Goal: Task Accomplishment & Management: Complete application form

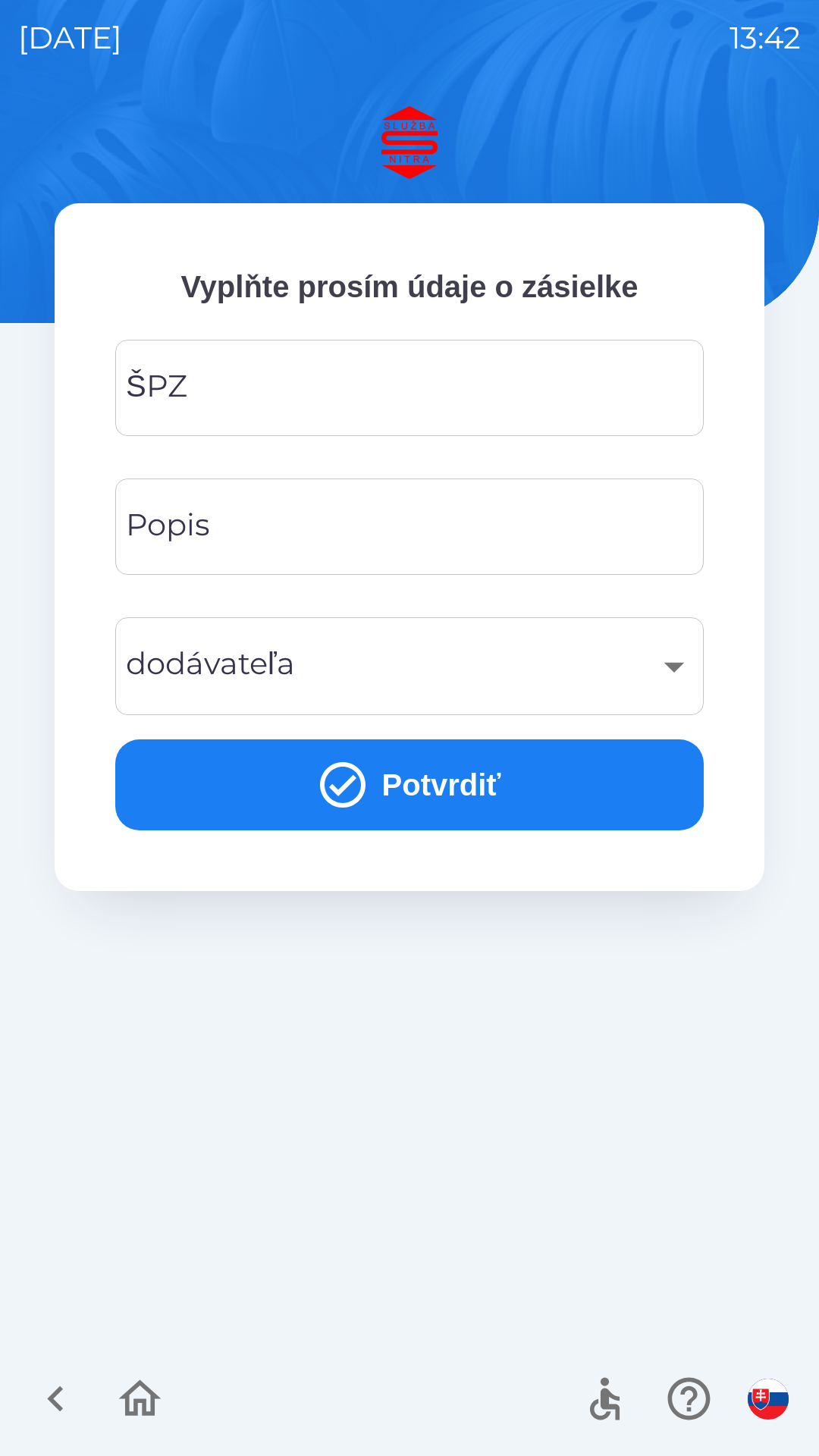
click at [238, 400] on input "ŠPZ" at bounding box center [410, 388] width 552 height 60
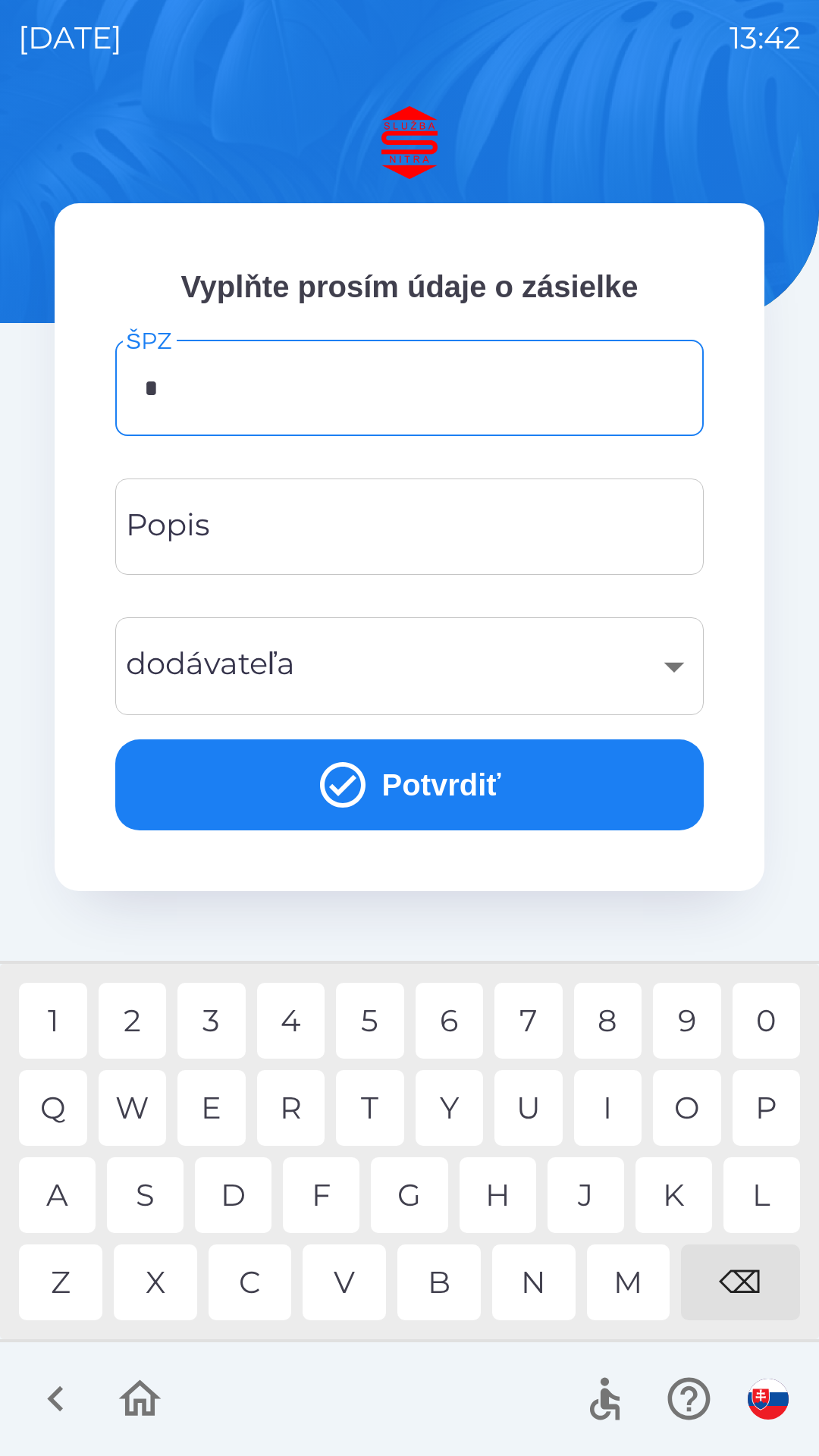
click at [761, 1210] on div "L" at bounding box center [761, 1195] width 77 height 76
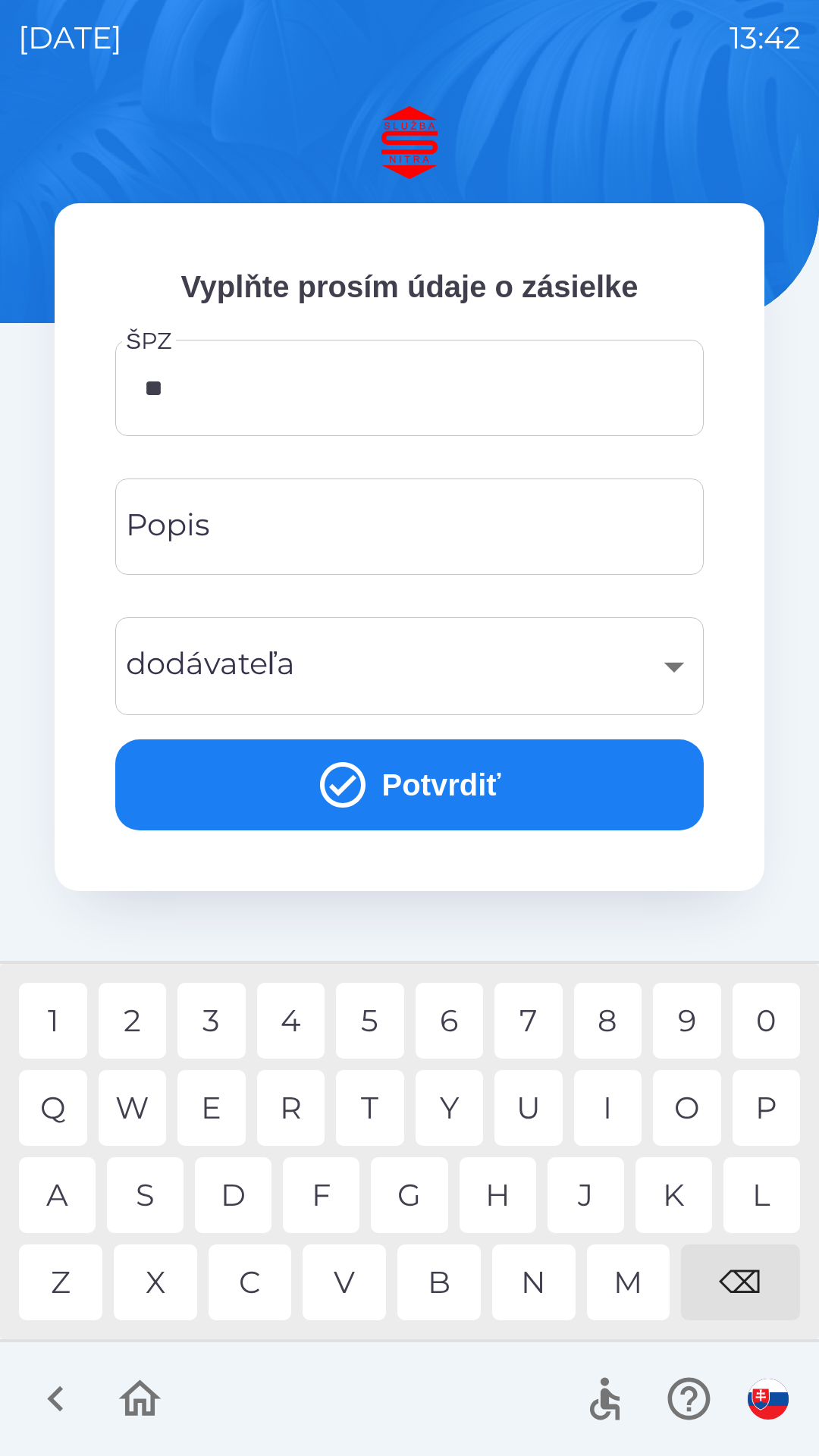
click at [245, 1279] on div "C" at bounding box center [251, 1282] width 84 height 76
click at [214, 1012] on div "3" at bounding box center [211, 1020] width 68 height 76
type input "*******"
click at [669, 650] on div "​" at bounding box center [410, 666] width 552 height 62
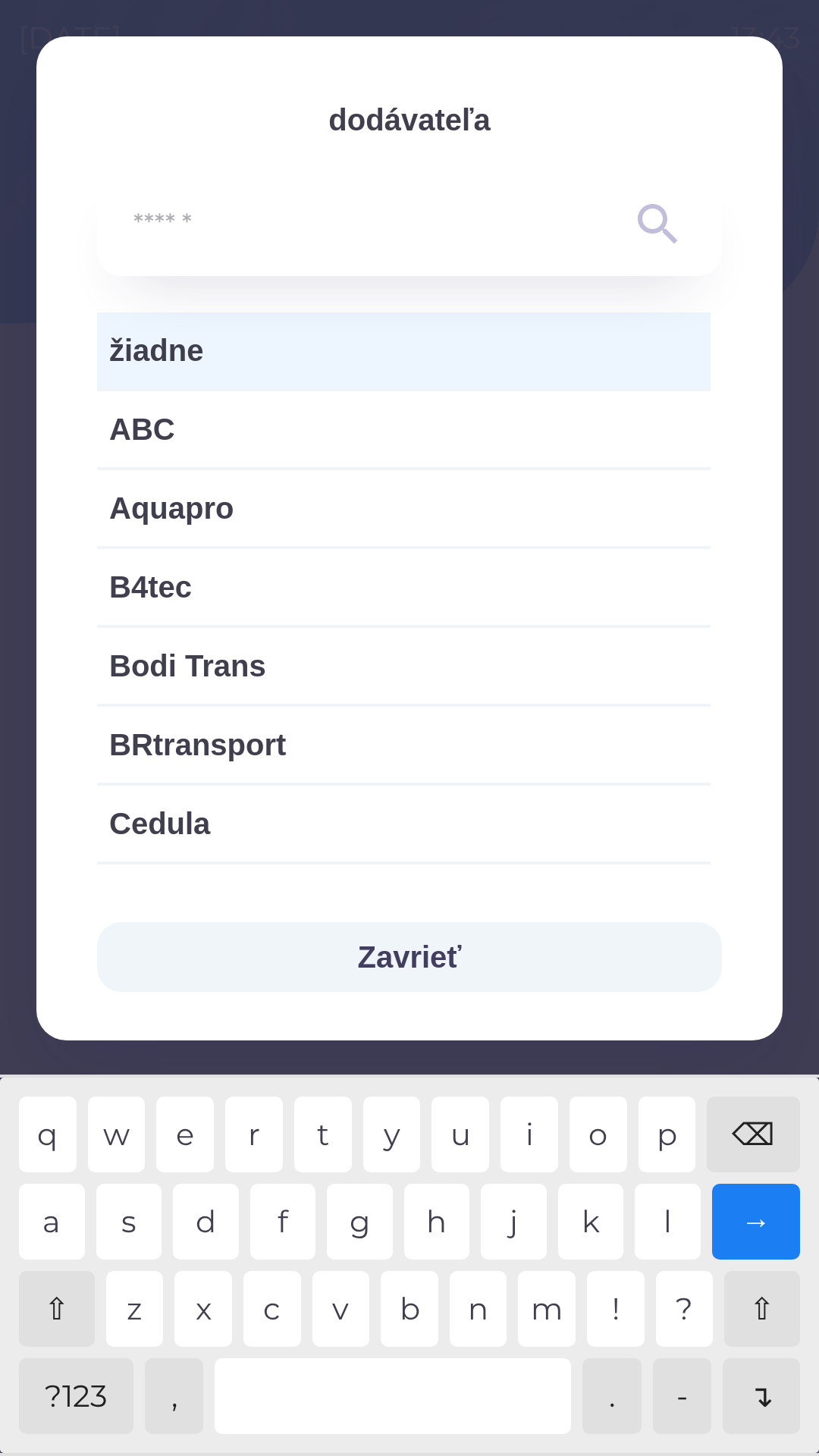
click at [402, 362] on span "žiadne" at bounding box center [403, 350] width 589 height 46
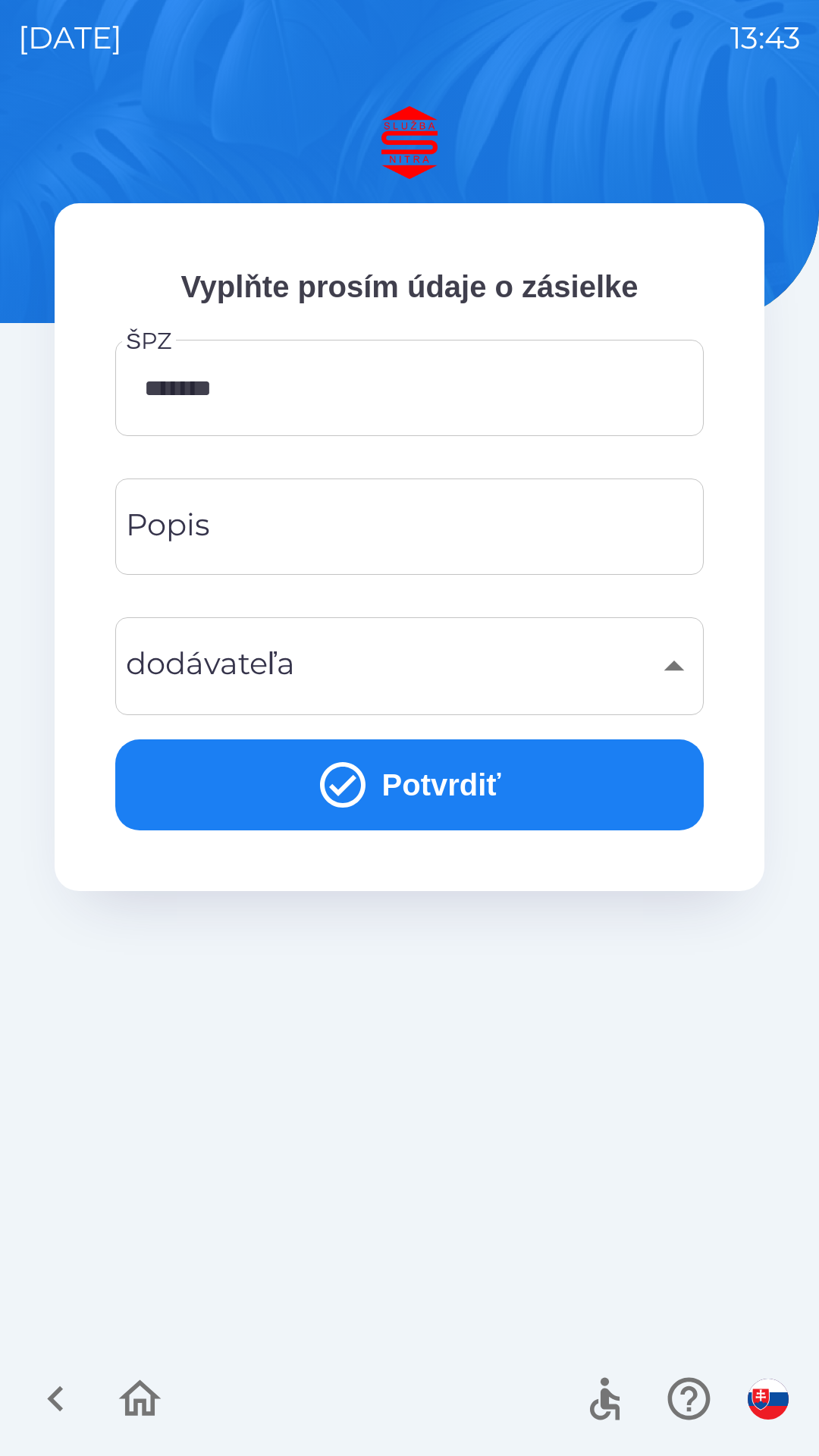
click at [311, 530] on input "Popis" at bounding box center [410, 526] width 552 height 60
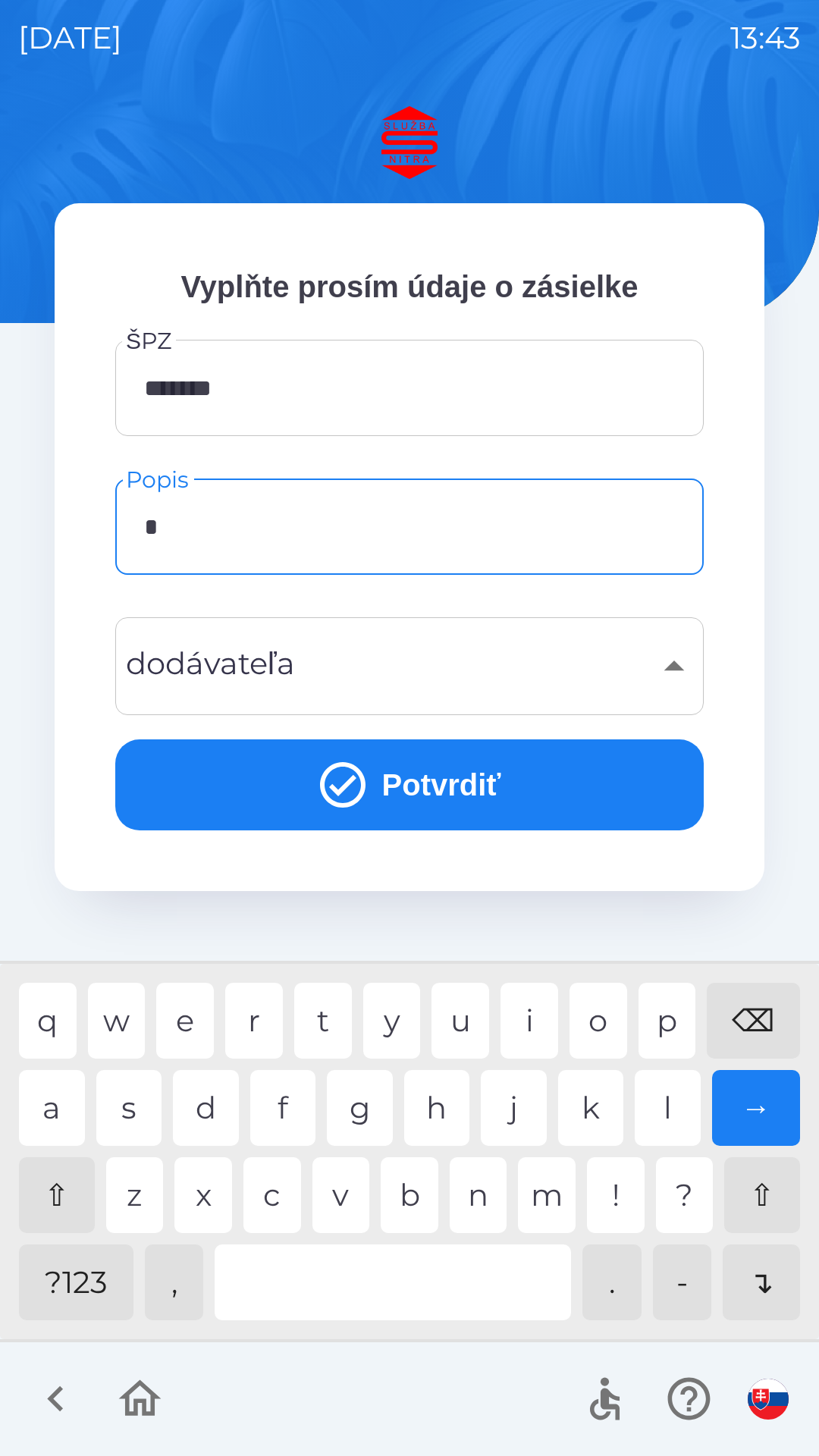
click at [335, 1192] on div "v" at bounding box center [341, 1195] width 58 height 76
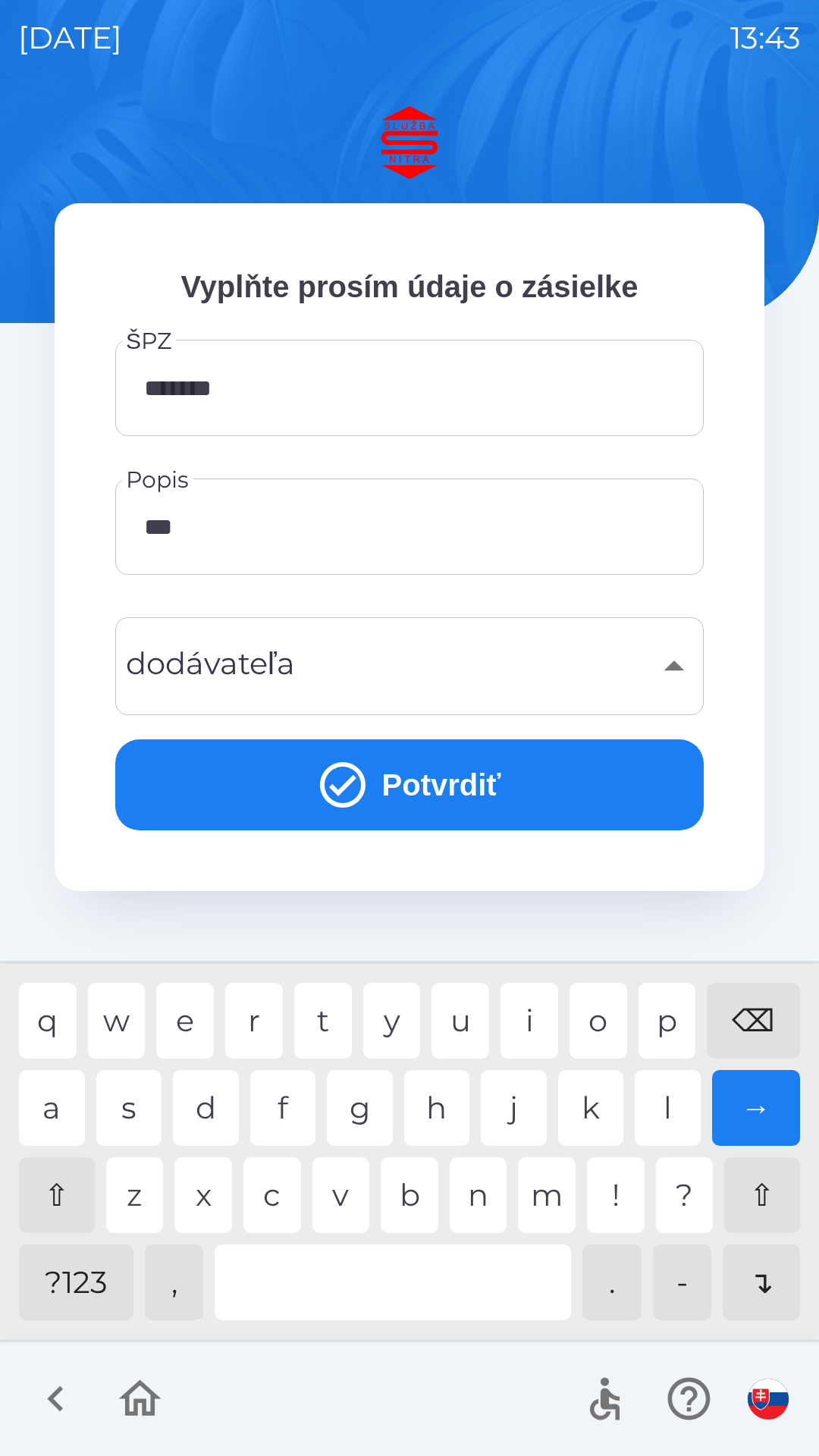
click at [662, 1100] on div "l" at bounding box center [667, 1107] width 66 height 76
click at [604, 1009] on div "o" at bounding box center [598, 1020] width 58 height 76
type input "*****"
click at [399, 1269] on div at bounding box center [392, 1282] width 357 height 76
click at [472, 790] on button "Potvrdiť" at bounding box center [410, 784] width 588 height 91
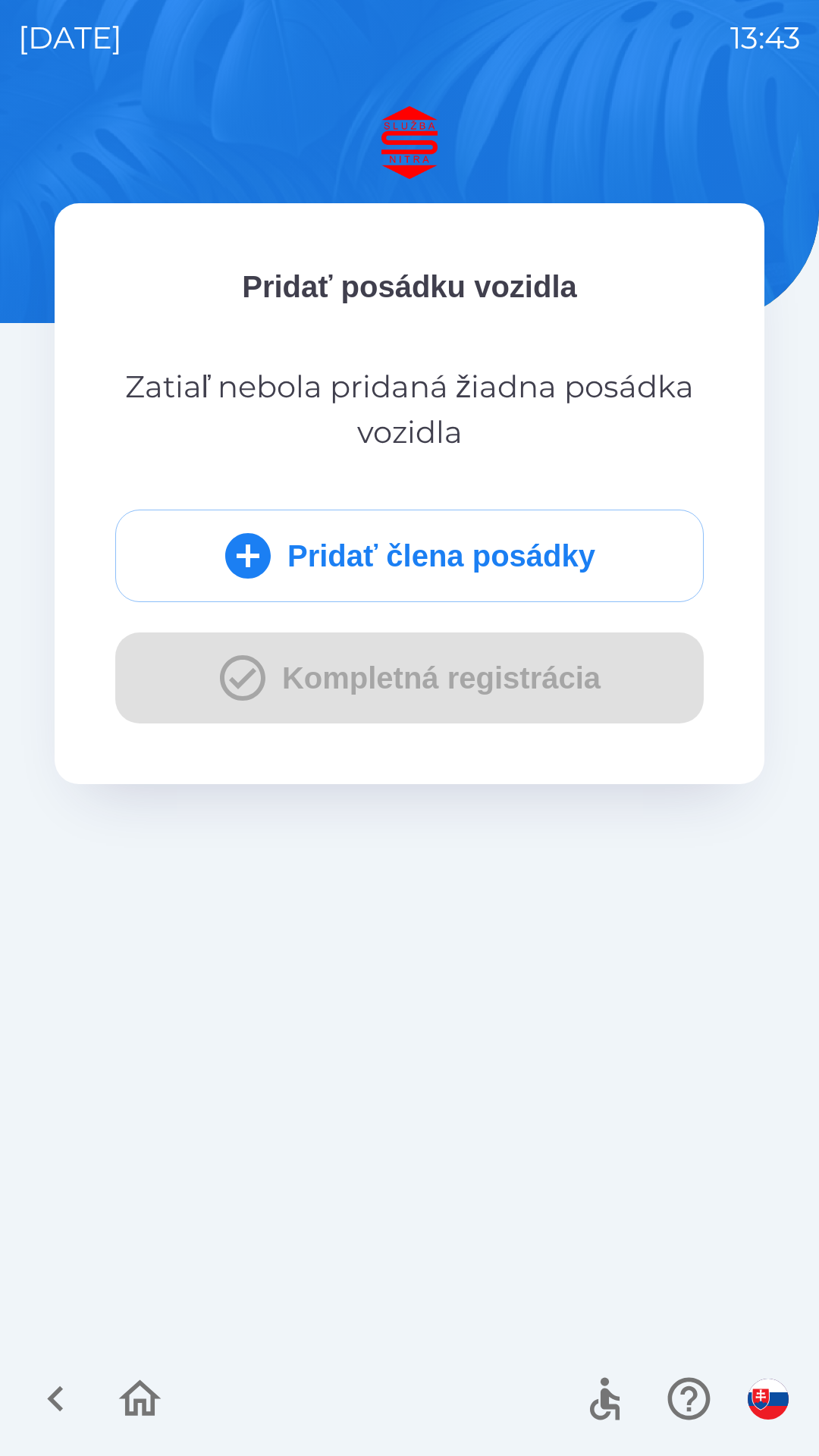
click at [461, 691] on div "Pridať člena posádky Kompletná registrácia" at bounding box center [410, 617] width 588 height 213
click at [376, 700] on div "Pridať člena posádky Kompletná registrácia" at bounding box center [410, 617] width 588 height 213
click at [368, 556] on button "Pridať člena posádky" at bounding box center [410, 556] width 588 height 92
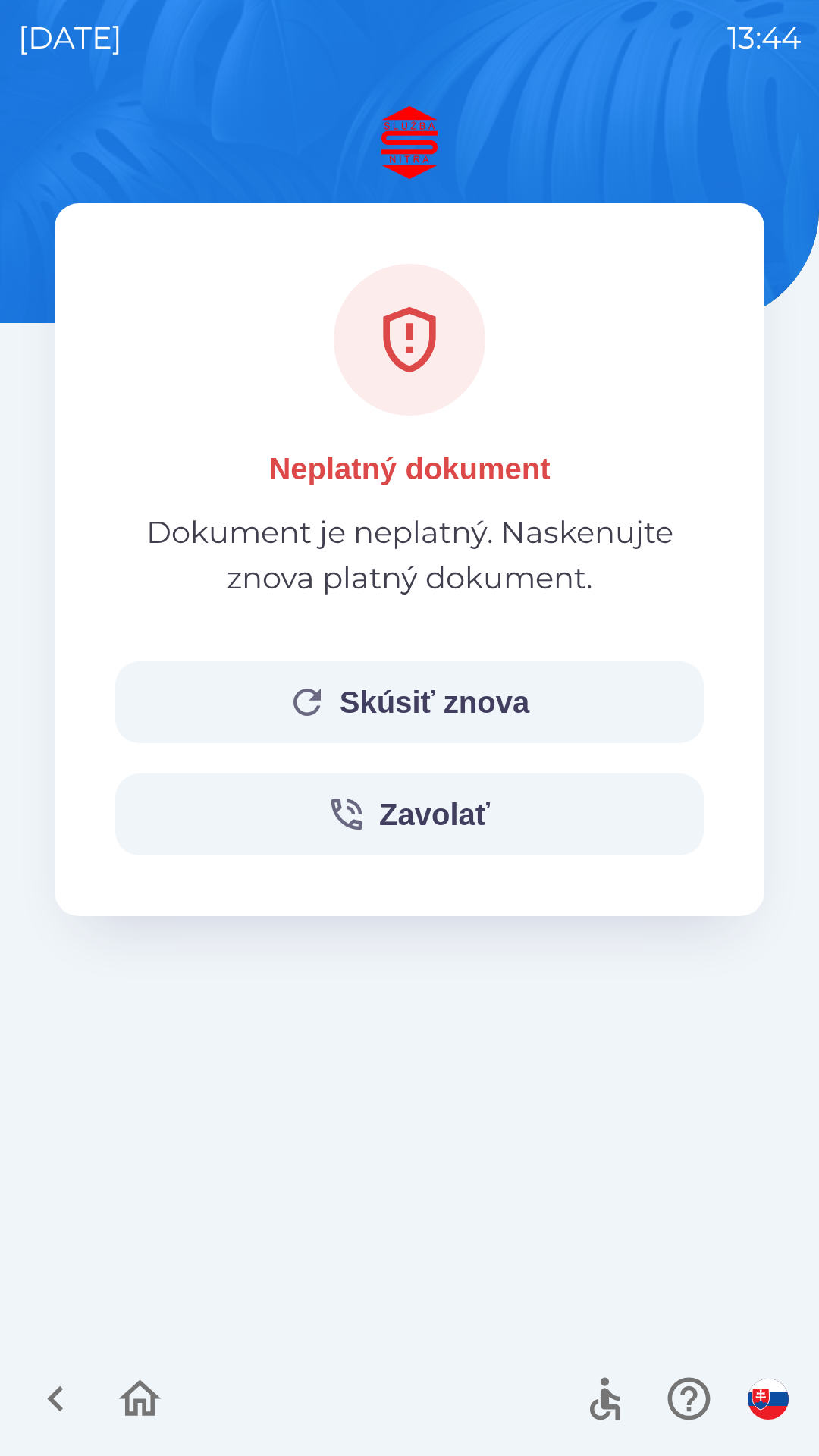
click at [453, 709] on button "Skúsiť znova" at bounding box center [410, 702] width 588 height 82
click at [403, 817] on button "Zavolať" at bounding box center [410, 814] width 588 height 82
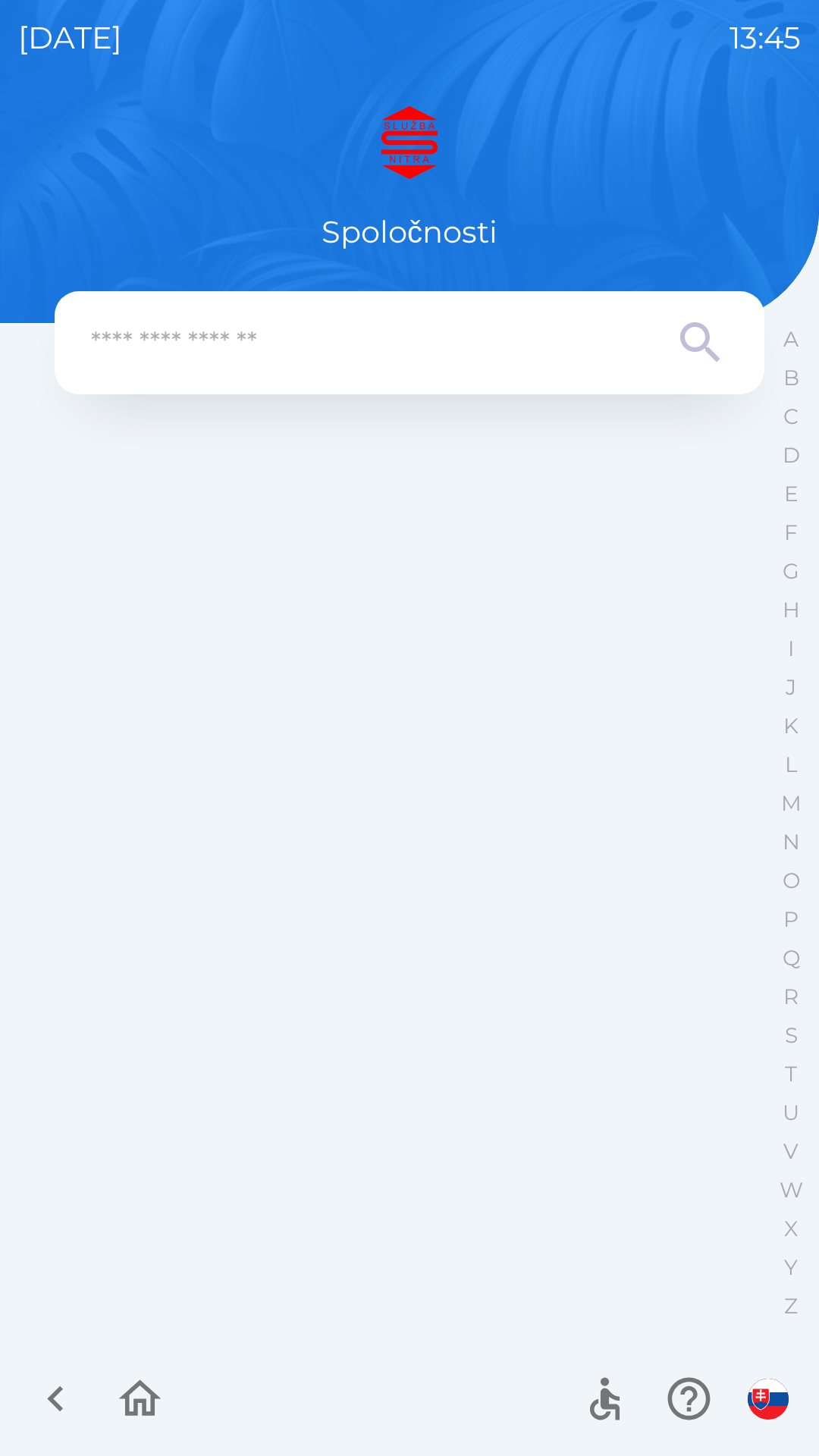
click at [294, 329] on input "text" at bounding box center [379, 343] width 576 height 42
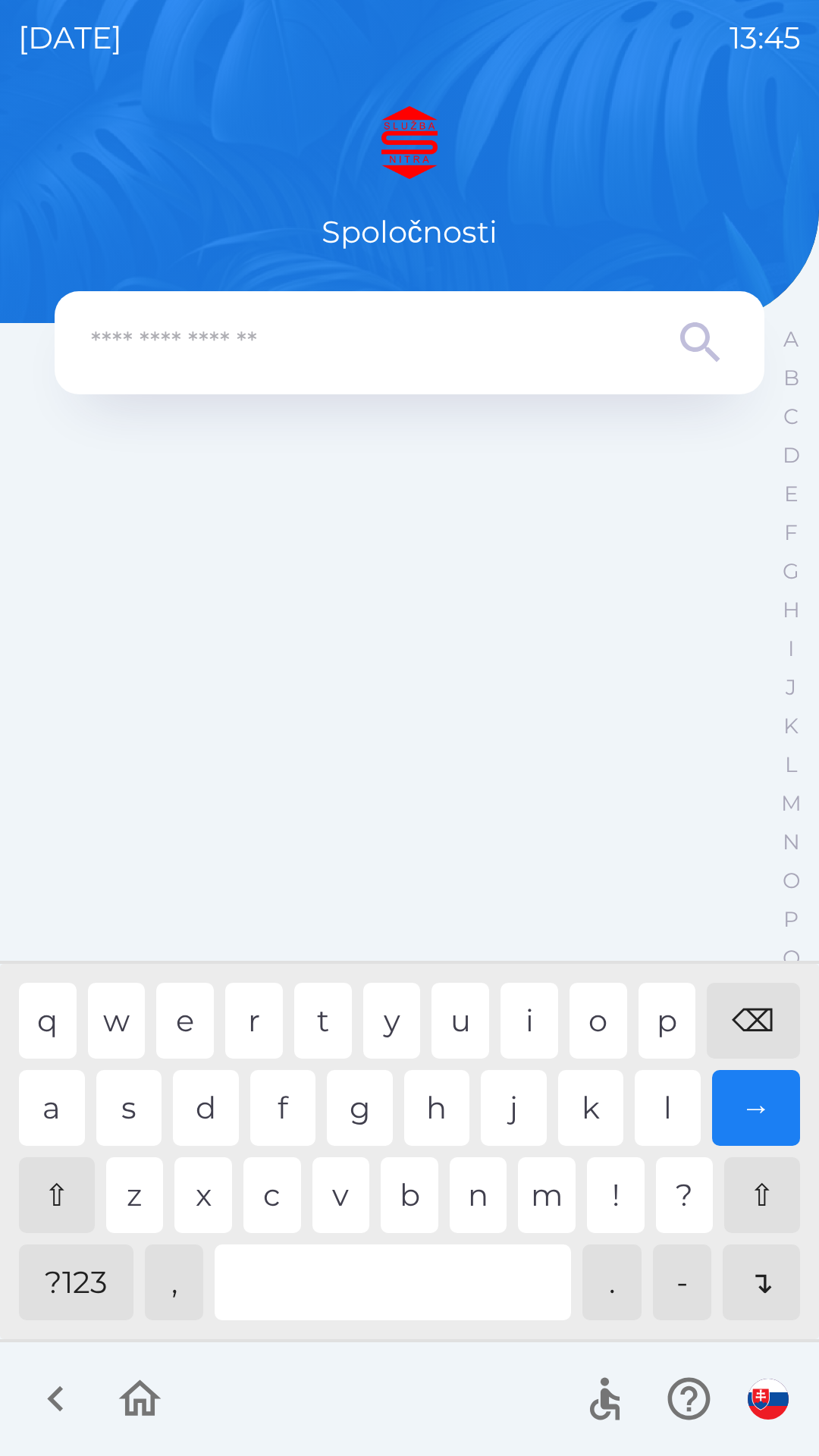
click at [748, 1015] on div "⌫" at bounding box center [753, 1020] width 93 height 76
click at [751, 1015] on div "⌫" at bounding box center [753, 1020] width 93 height 76
click at [759, 1024] on div "⌫" at bounding box center [753, 1020] width 93 height 76
click at [59, 1394] on icon "button" at bounding box center [55, 1398] width 51 height 51
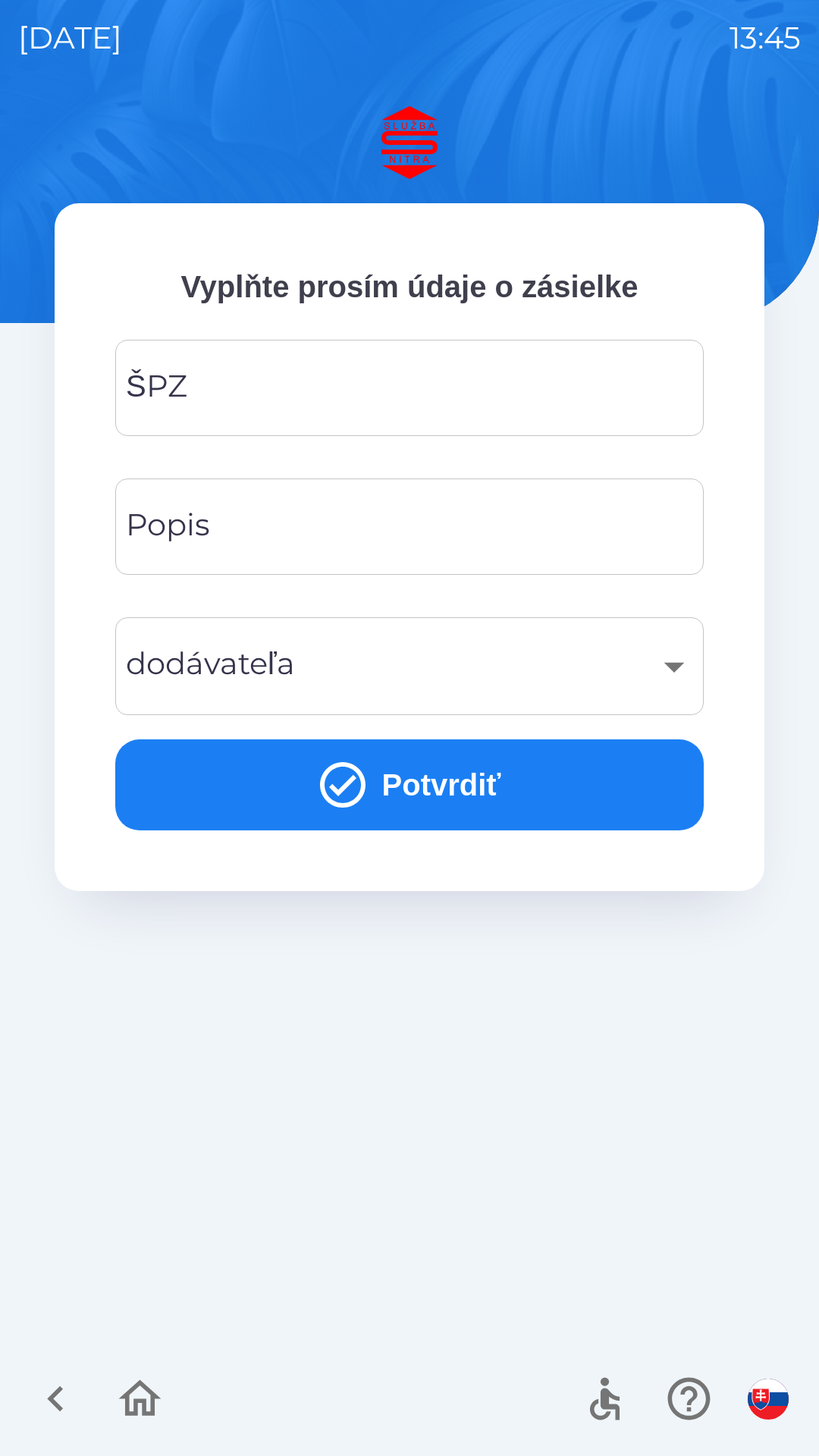
click at [220, 405] on input "ŠPZ" at bounding box center [410, 388] width 552 height 60
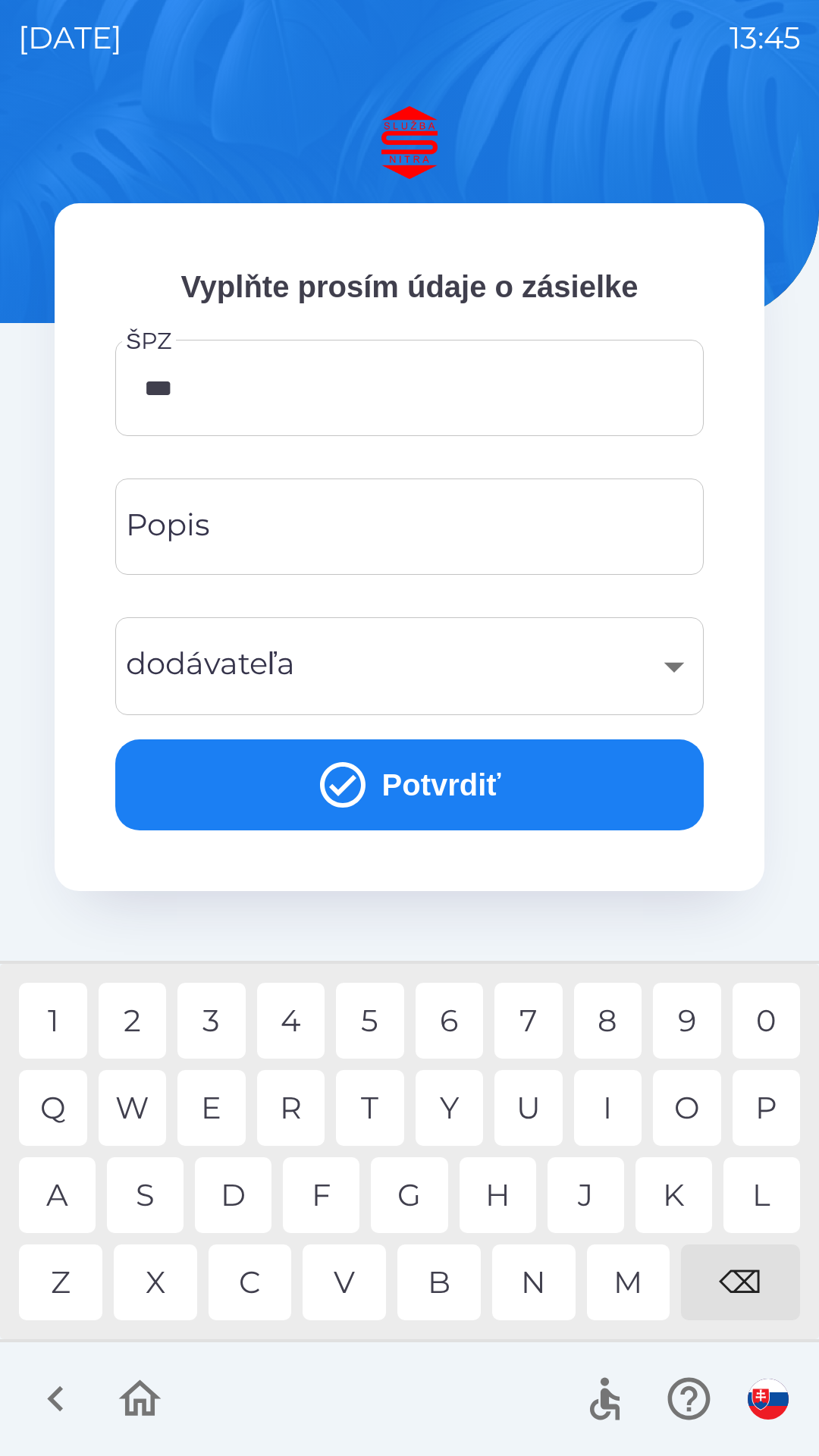
click at [764, 1015] on div "0" at bounding box center [767, 1020] width 68 height 76
click at [217, 1019] on div "3" at bounding box center [211, 1020] width 68 height 76
click at [246, 1196] on div "D" at bounding box center [233, 1195] width 77 height 76
type input "*******"
click at [677, 661] on div "​" at bounding box center [410, 666] width 552 height 62
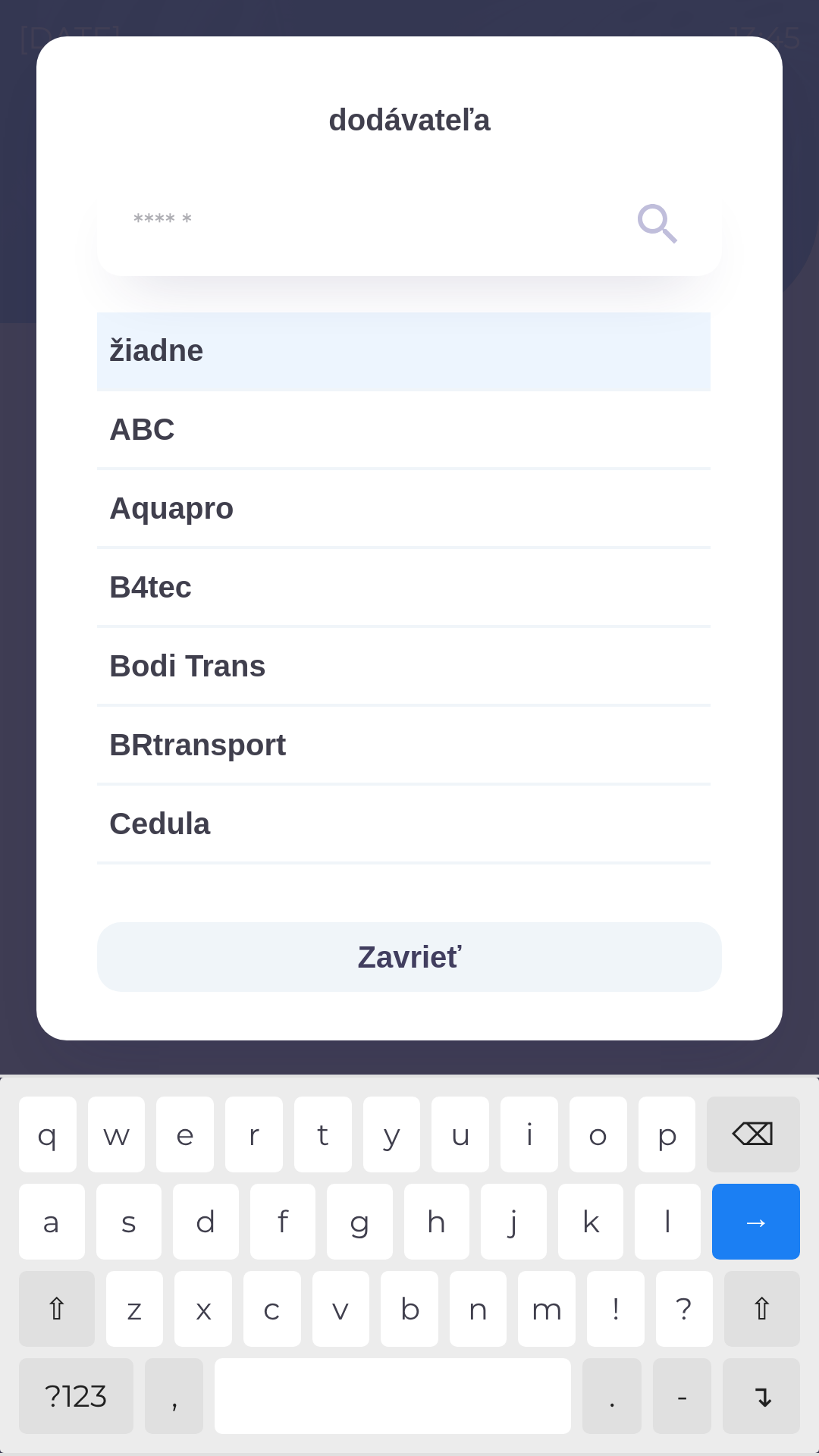
click at [178, 239] on input "text" at bounding box center [379, 224] width 492 height 42
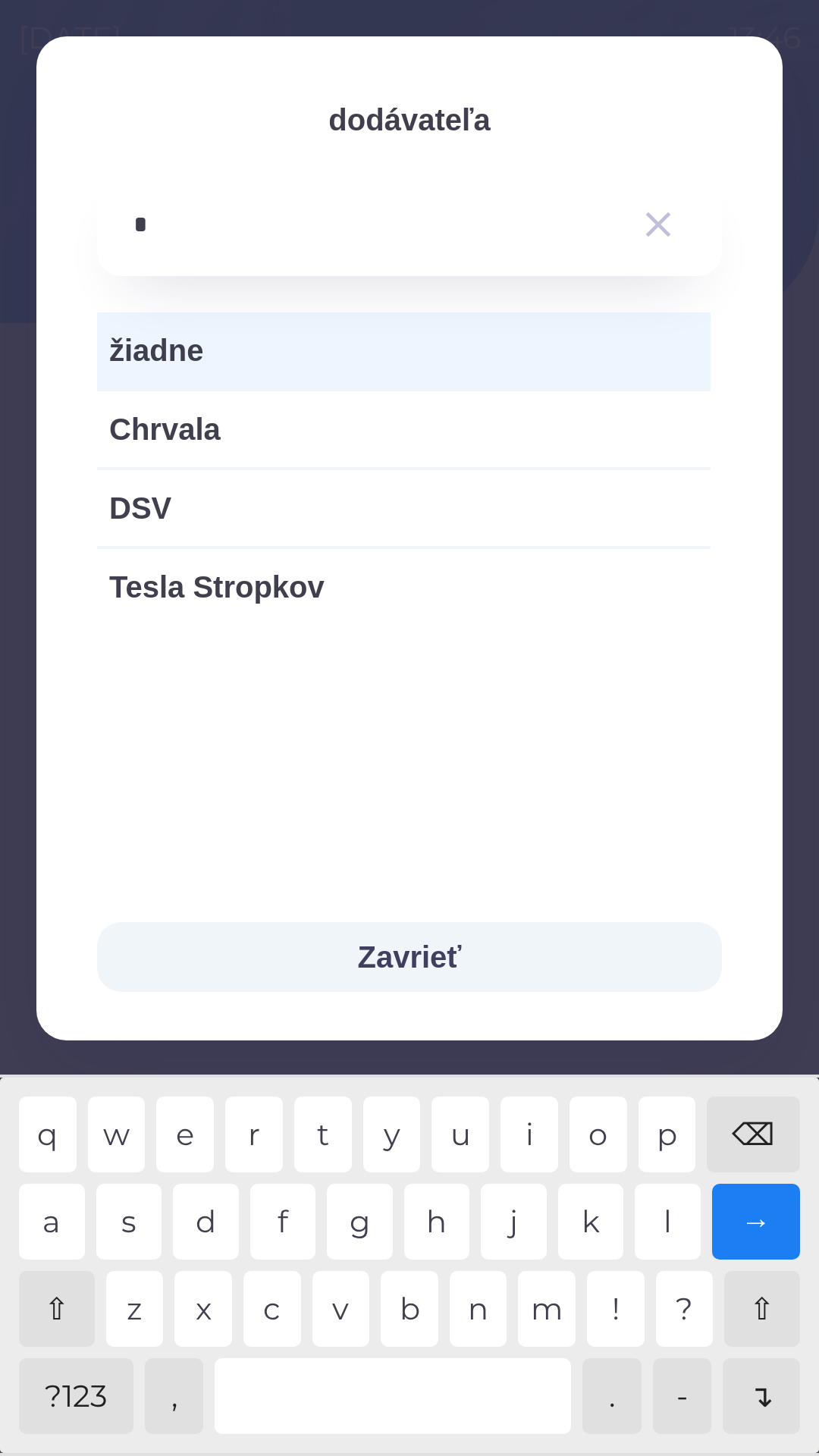
click at [345, 1315] on div "v" at bounding box center [341, 1309] width 58 height 76
click at [42, 1219] on div "a" at bounding box center [51, 1221] width 66 height 76
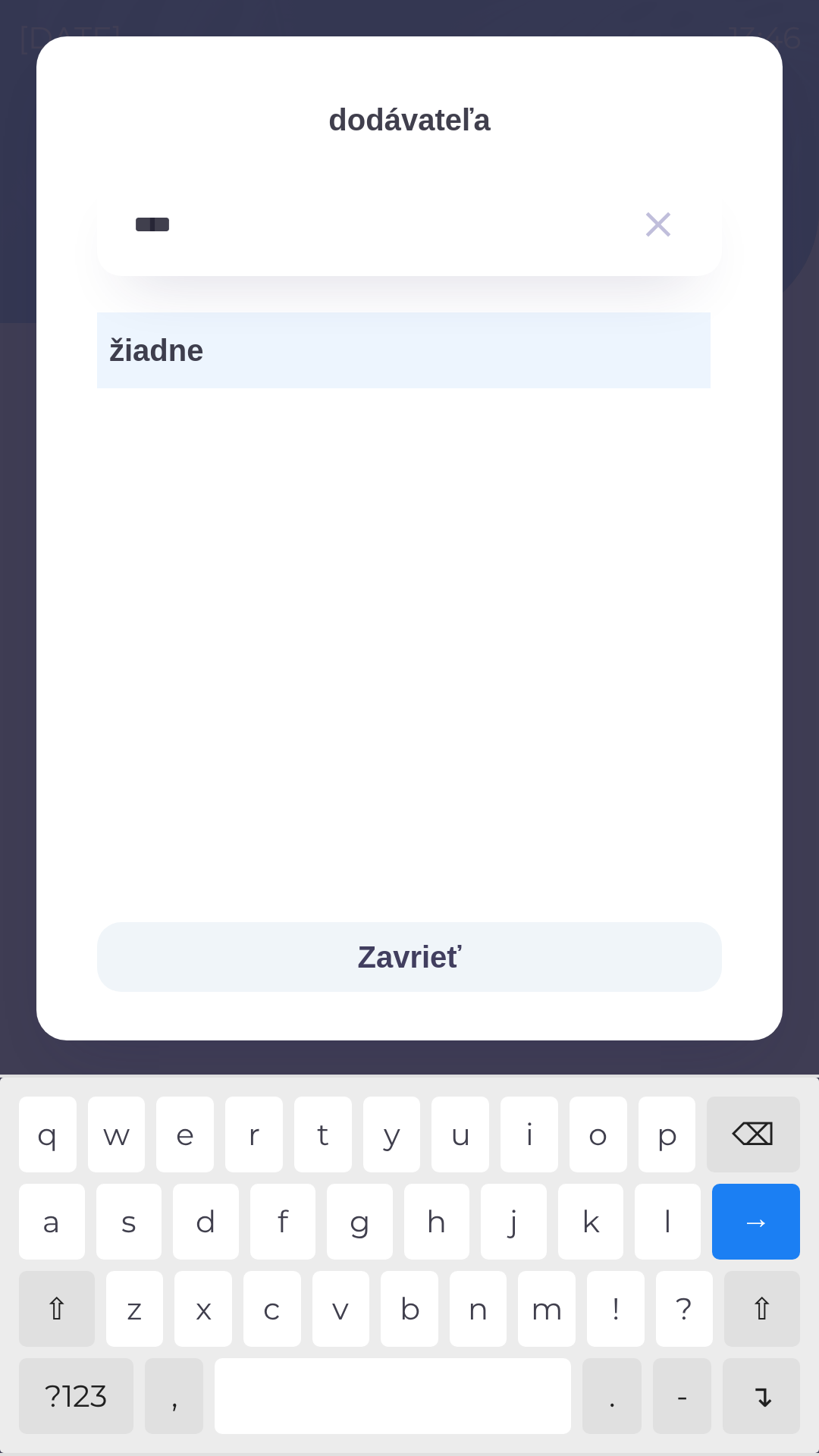
click at [177, 1125] on div "e" at bounding box center [185, 1134] width 58 height 76
type input "*****"
click at [597, 1128] on div "o" at bounding box center [598, 1134] width 58 height 76
click at [424, 955] on button "Zavrieť" at bounding box center [410, 956] width 625 height 70
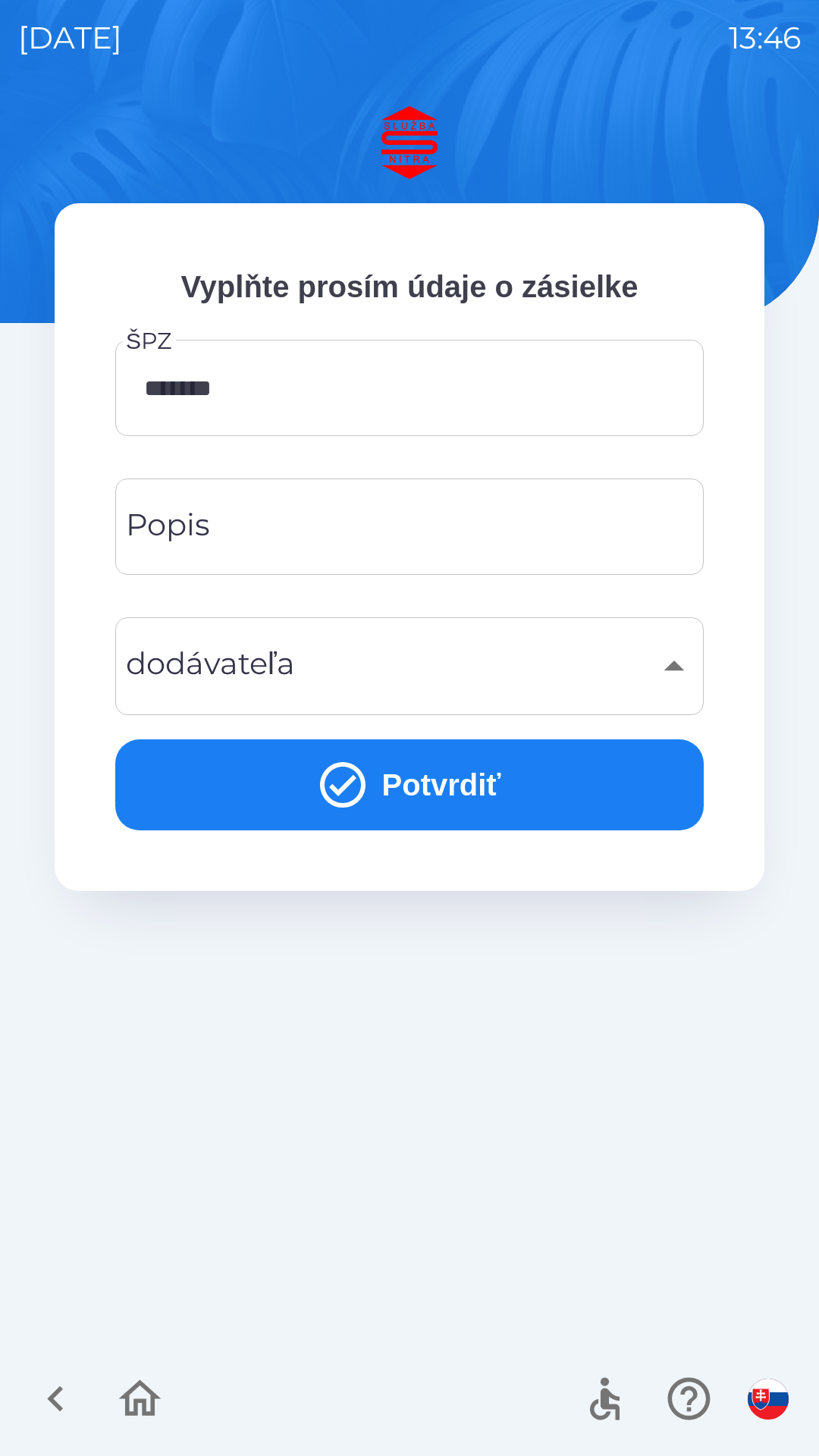
click at [685, 1399] on icon "button" at bounding box center [689, 1398] width 51 height 51
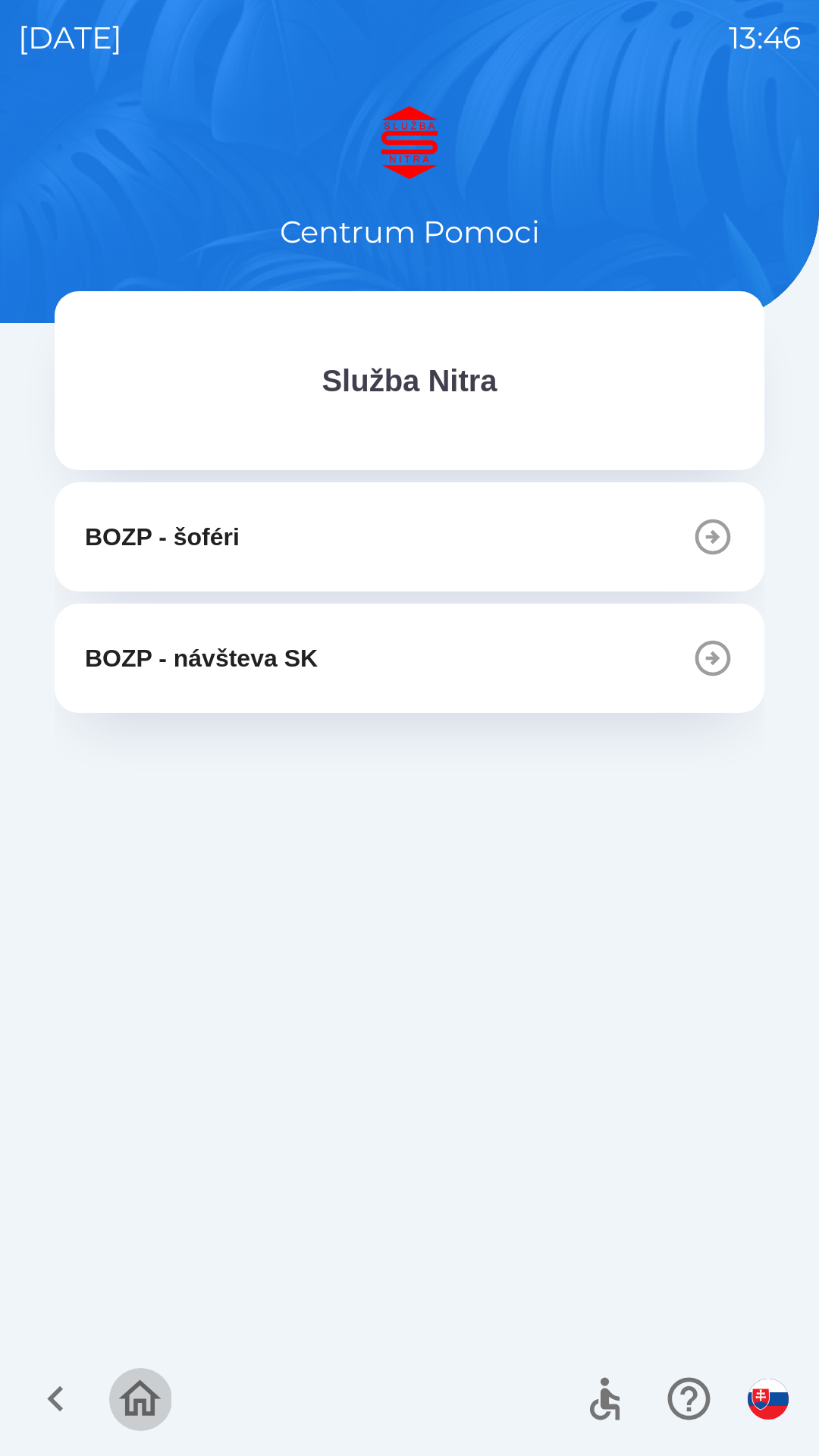
click at [156, 1394] on icon "button" at bounding box center [140, 1398] width 51 height 51
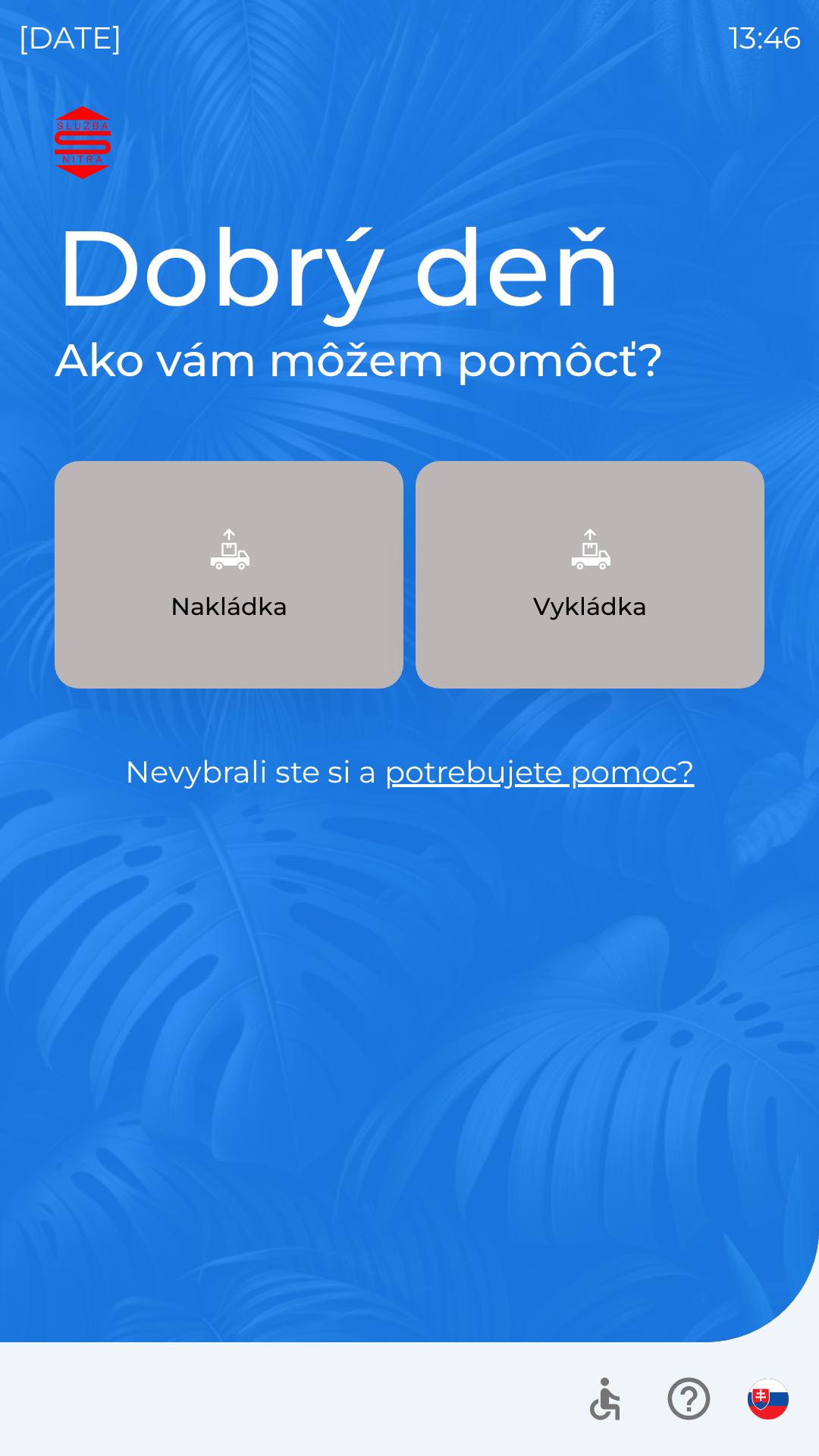
click at [210, 588] on p "Nakládka" at bounding box center [229, 606] width 117 height 36
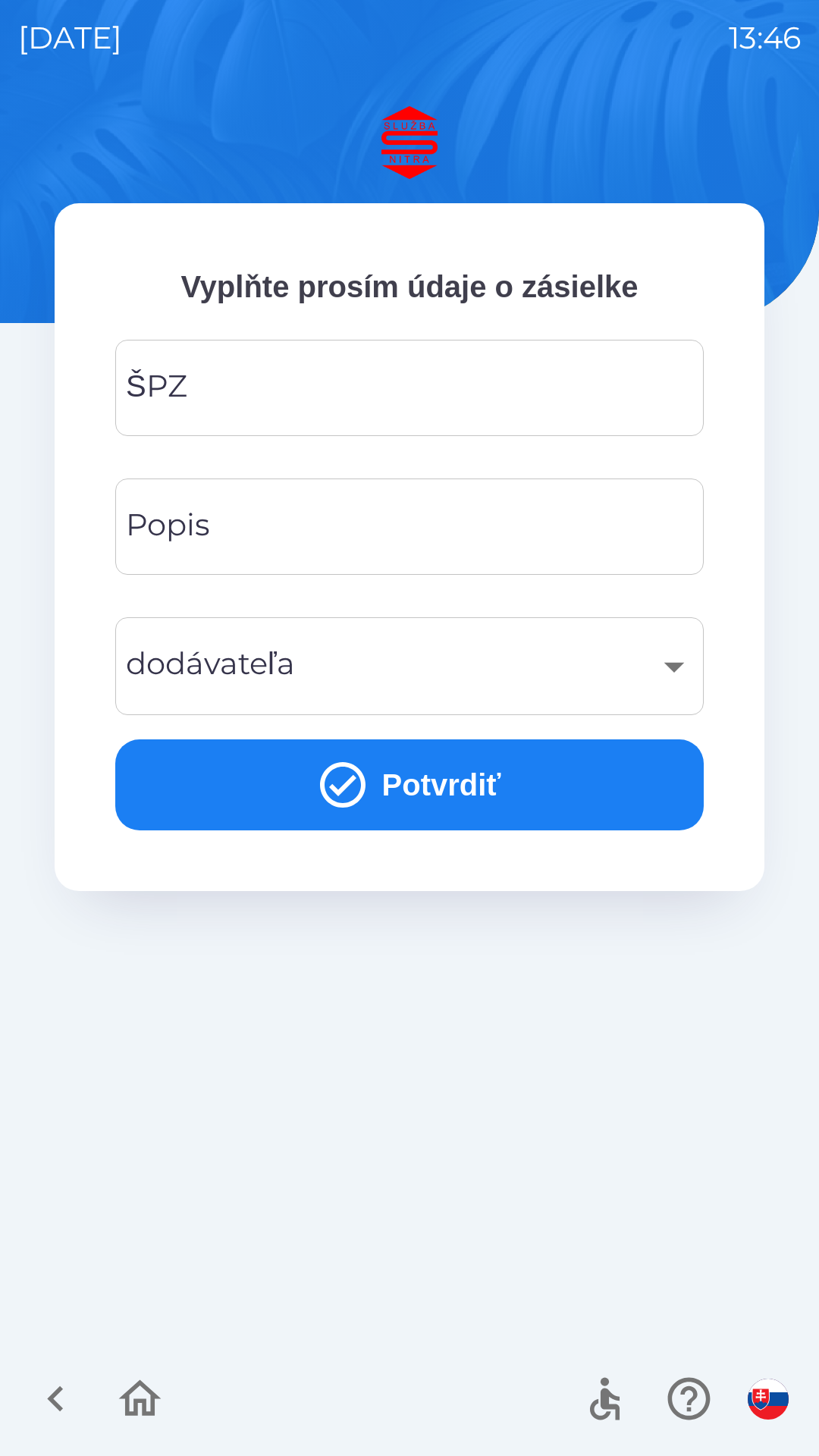
click at [232, 394] on input "ŠPZ" at bounding box center [410, 388] width 552 height 60
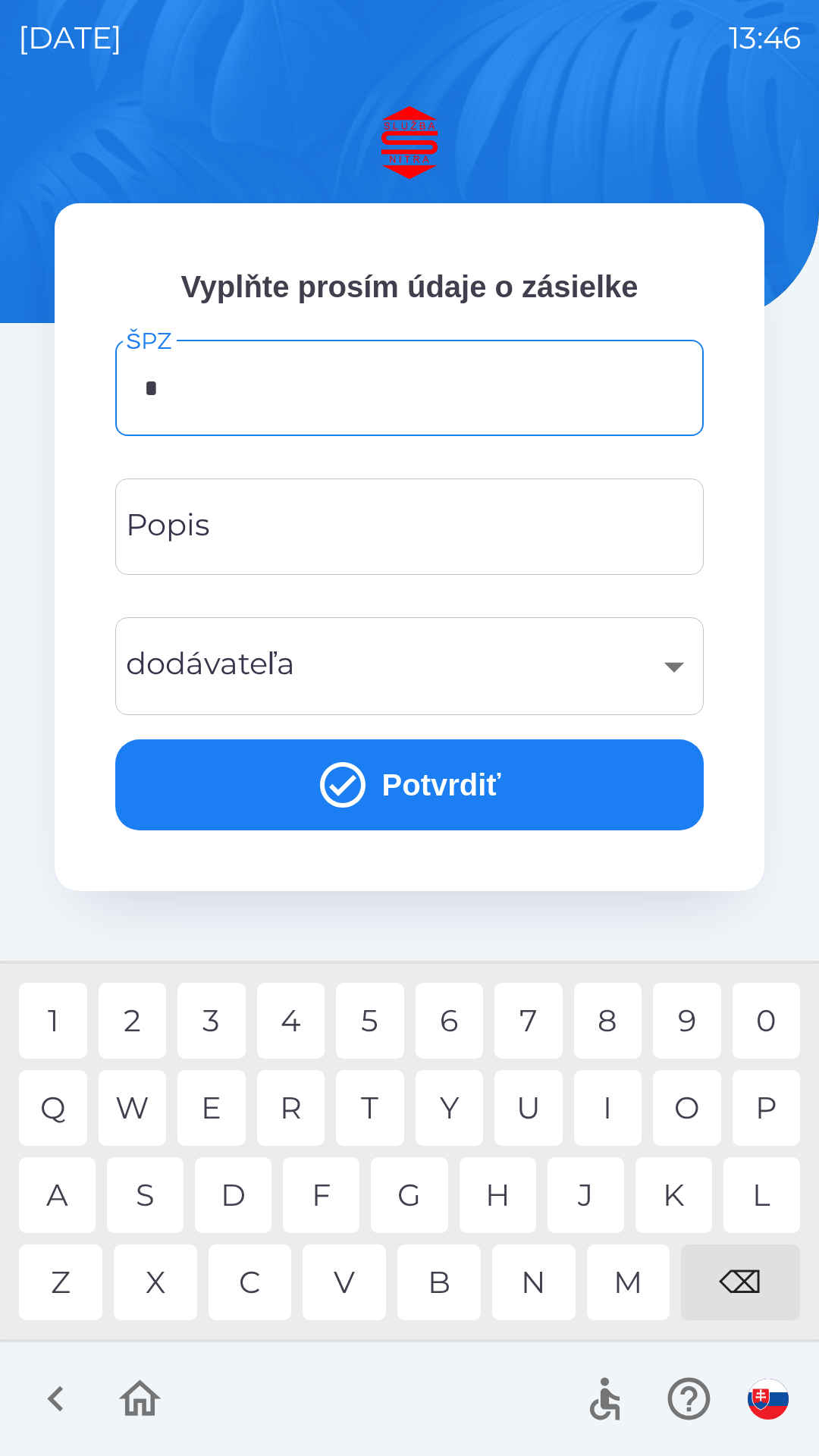
click at [754, 1206] on div "L" at bounding box center [761, 1195] width 77 height 76
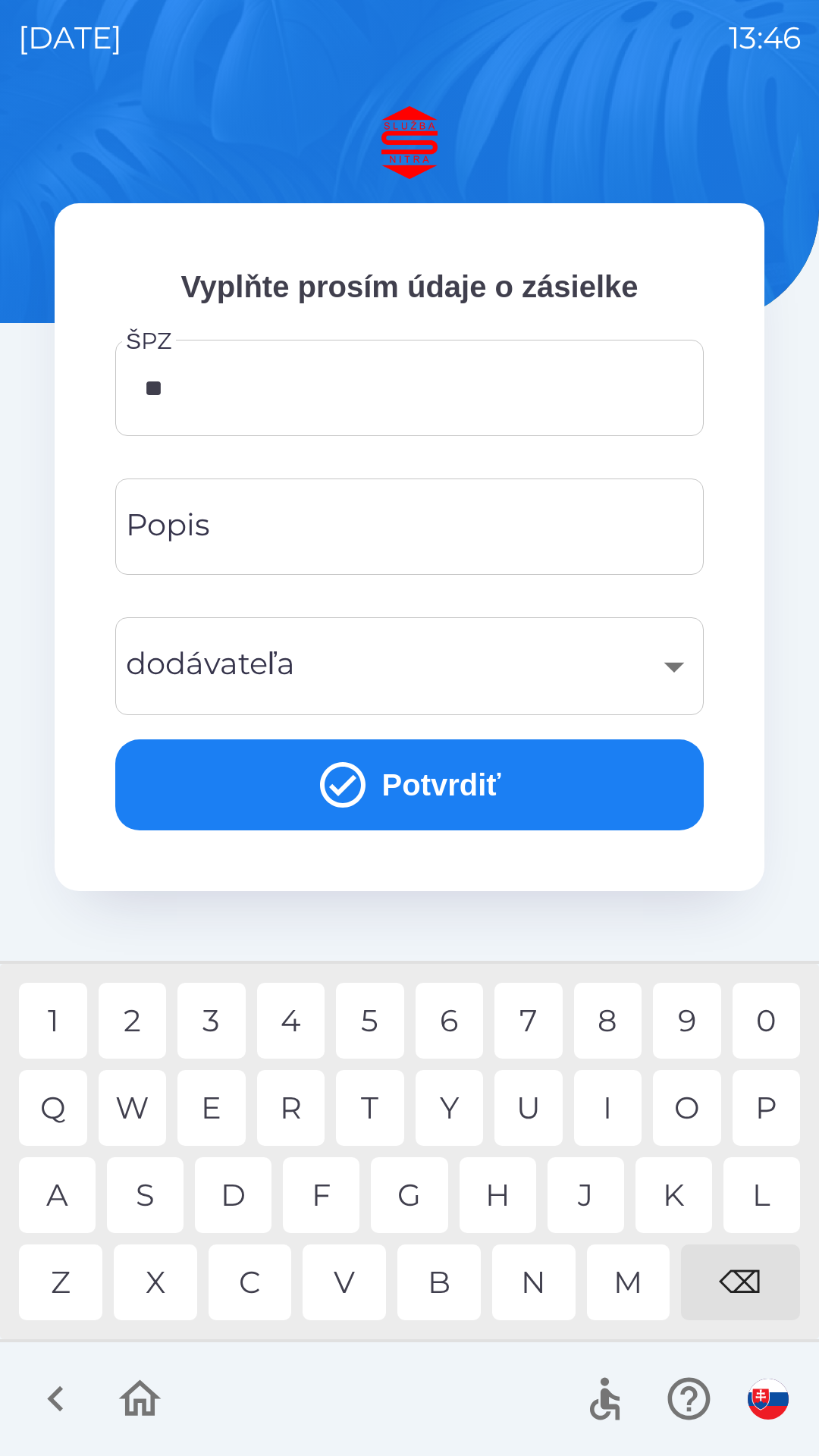
click at [254, 1284] on div "C" at bounding box center [251, 1282] width 84 height 76
click at [757, 1013] on div "0" at bounding box center [767, 1020] width 68 height 76
click at [55, 1028] on div "1" at bounding box center [53, 1020] width 68 height 76
click at [240, 1194] on div "D" at bounding box center [233, 1195] width 77 height 76
type input "*******"
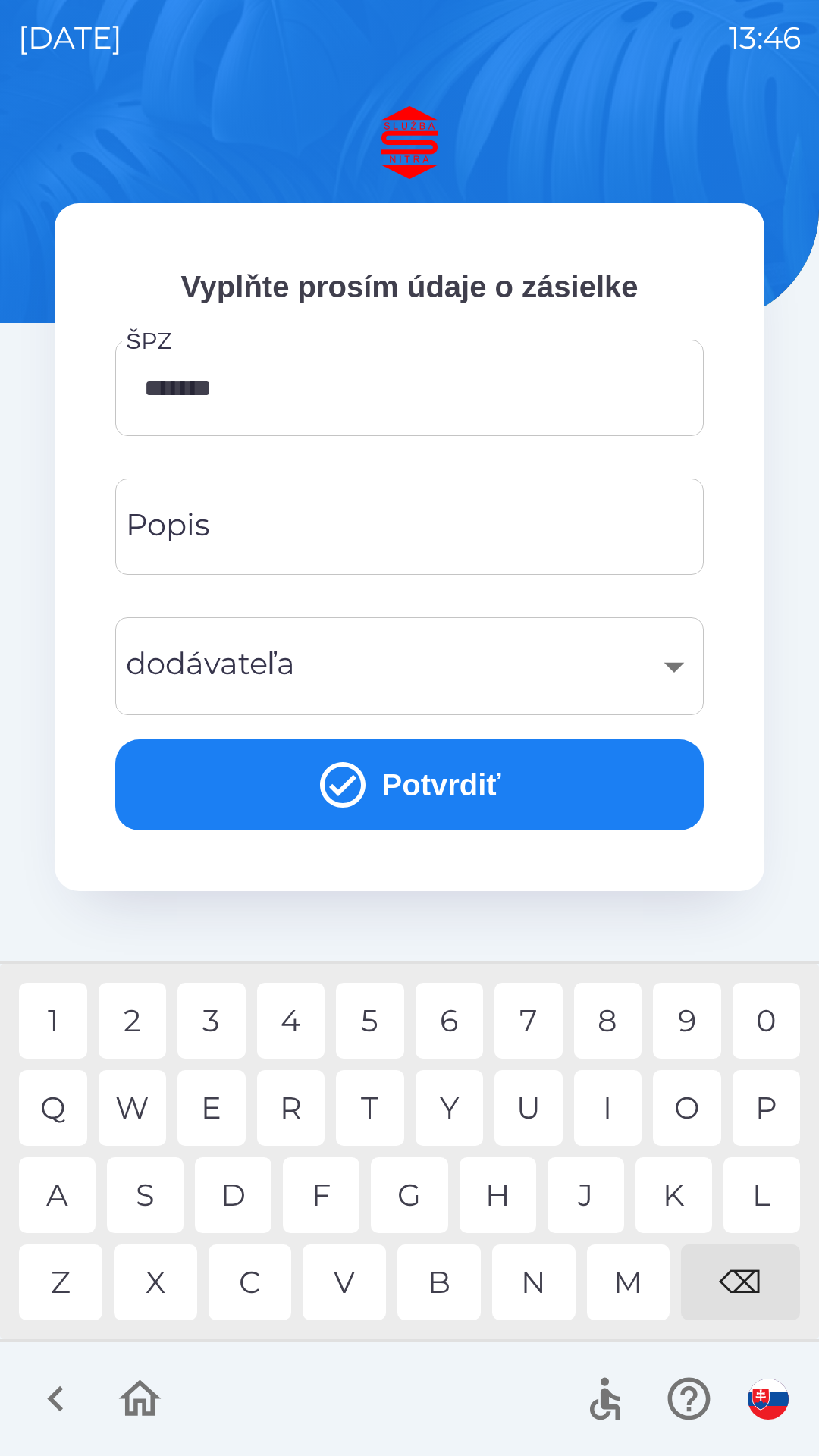
click at [327, 1194] on div "F" at bounding box center [321, 1195] width 77 height 76
click at [189, 528] on div "Popis Popis" at bounding box center [410, 526] width 588 height 96
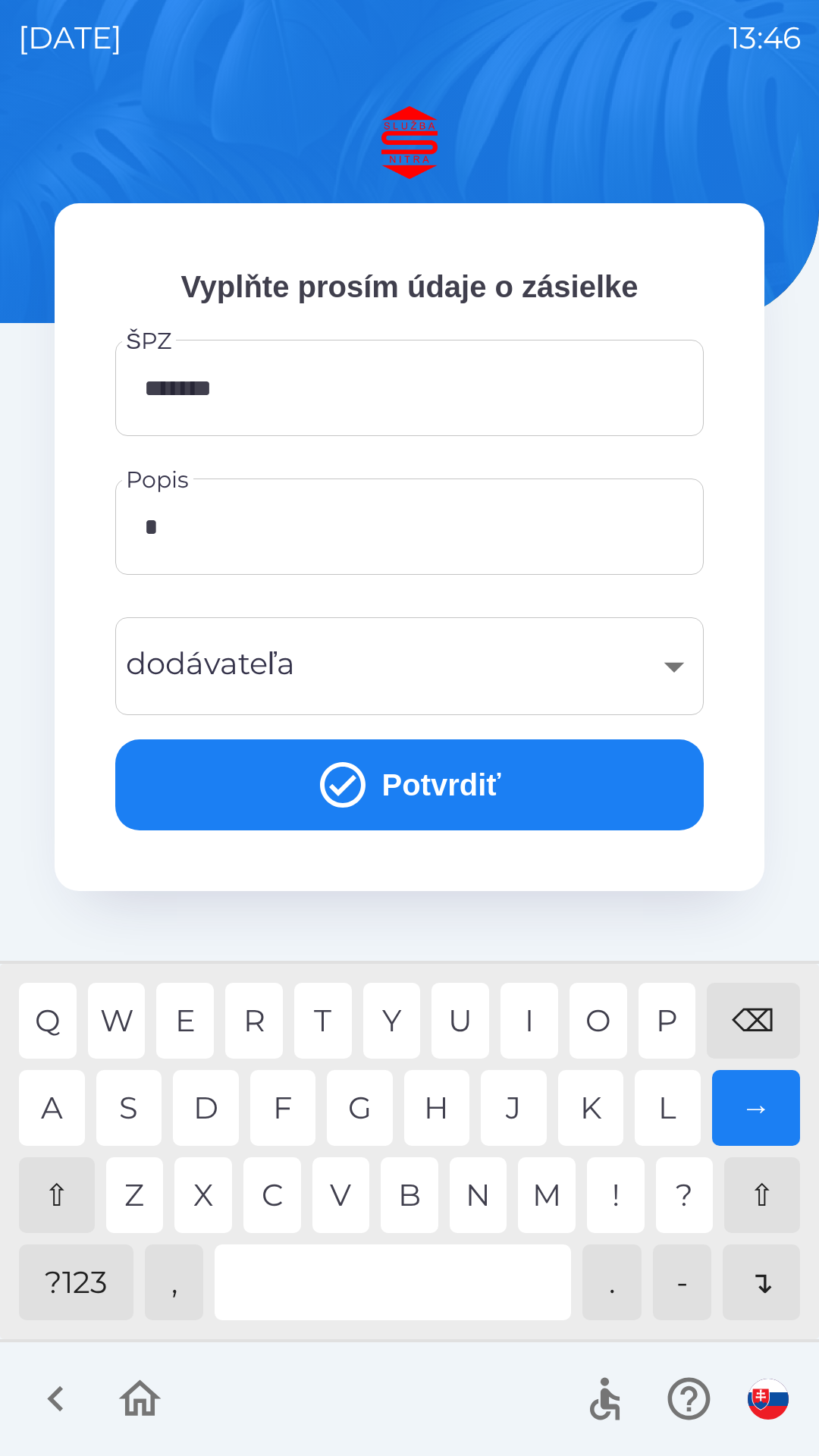
click at [325, 1007] on div "T" at bounding box center [323, 1020] width 58 height 76
click at [56, 1198] on div "⇧" at bounding box center [57, 1195] width 76 height 76
click at [606, 1281] on div "." at bounding box center [612, 1282] width 59 height 76
click at [50, 1200] on div "⇧" at bounding box center [57, 1195] width 76 height 76
click at [622, 1274] on div "." at bounding box center [612, 1282] width 59 height 76
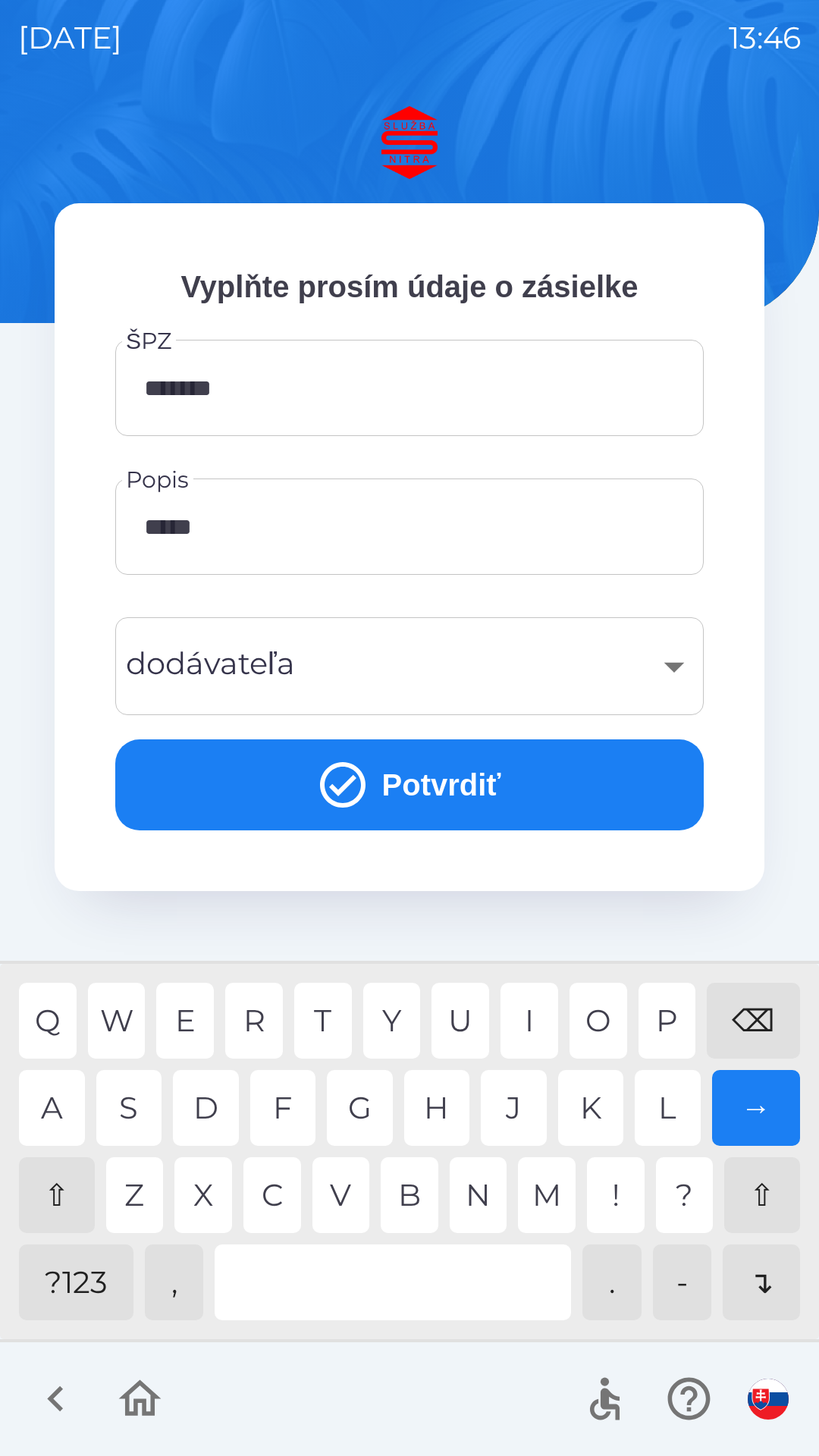
click at [662, 1009] on div "P" at bounding box center [667, 1020] width 58 height 76
click at [489, 1325] on div "Q W E R T Y U I O P ⌫ A S D F G H J K L → ⇧ Z X C V B N M ! ? ⇧ ?123 , . - ↴" at bounding box center [410, 1151] width 811 height 368
click at [213, 1118] on div "D" at bounding box center [206, 1107] width 66 height 76
click at [526, 1018] on div "I" at bounding box center [529, 1020] width 58 height 76
click at [130, 1117] on div "S" at bounding box center [129, 1107] width 66 height 76
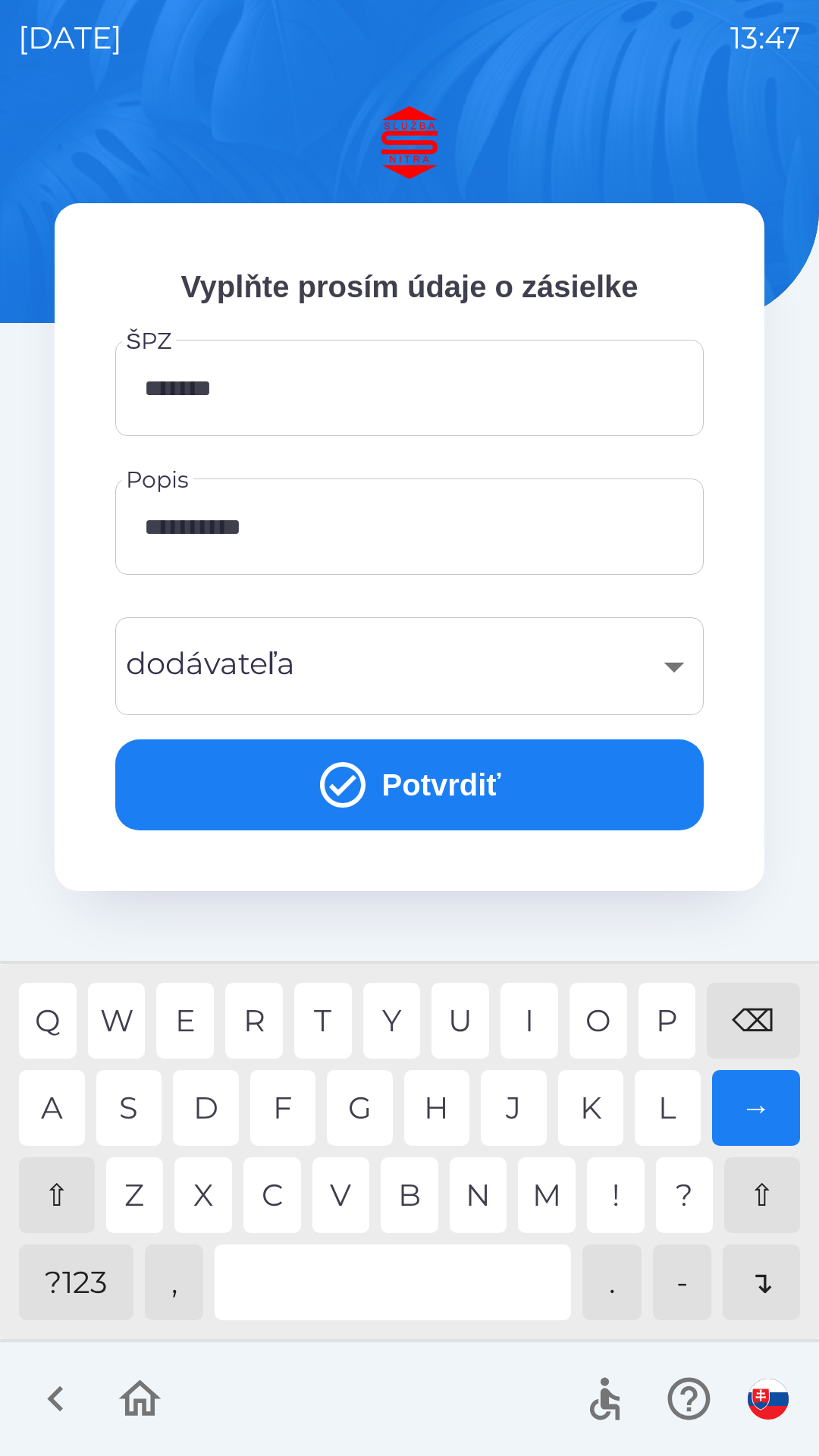
click at [327, 1011] on div "T" at bounding box center [323, 1020] width 58 height 76
click at [257, 1024] on div "R" at bounding box center [254, 1020] width 58 height 76
click at [531, 1004] on div "I" at bounding box center [529, 1020] width 58 height 76
click at [417, 1198] on div "B" at bounding box center [410, 1195] width 58 height 76
click at [323, 1018] on div "T" at bounding box center [323, 1020] width 58 height 76
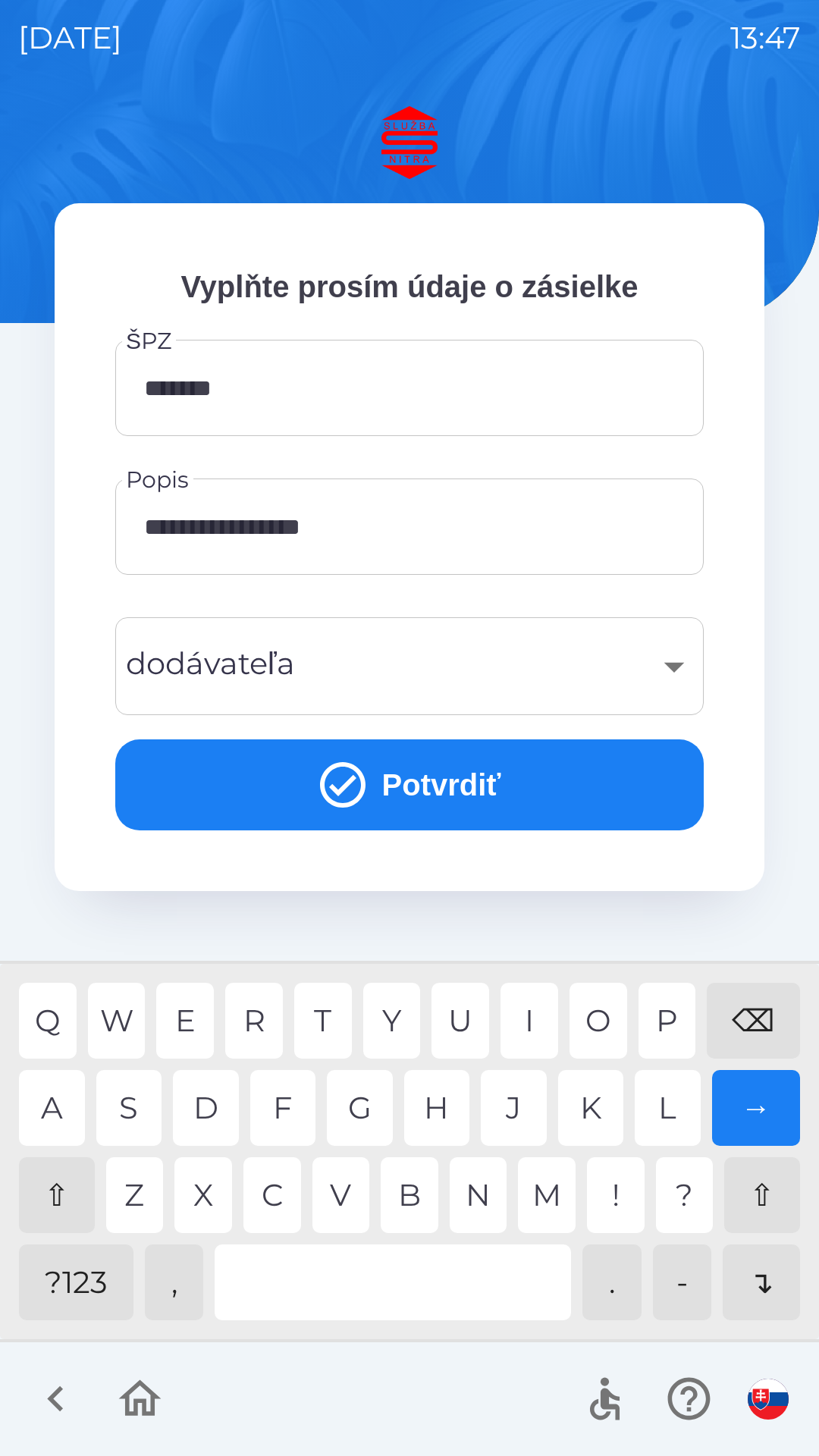
click at [531, 1017] on div "I" at bounding box center [529, 1020] width 58 height 76
click at [600, 1007] on div "O" at bounding box center [598, 1020] width 58 height 76
type input "**********"
click at [676, 666] on div "​" at bounding box center [410, 666] width 552 height 62
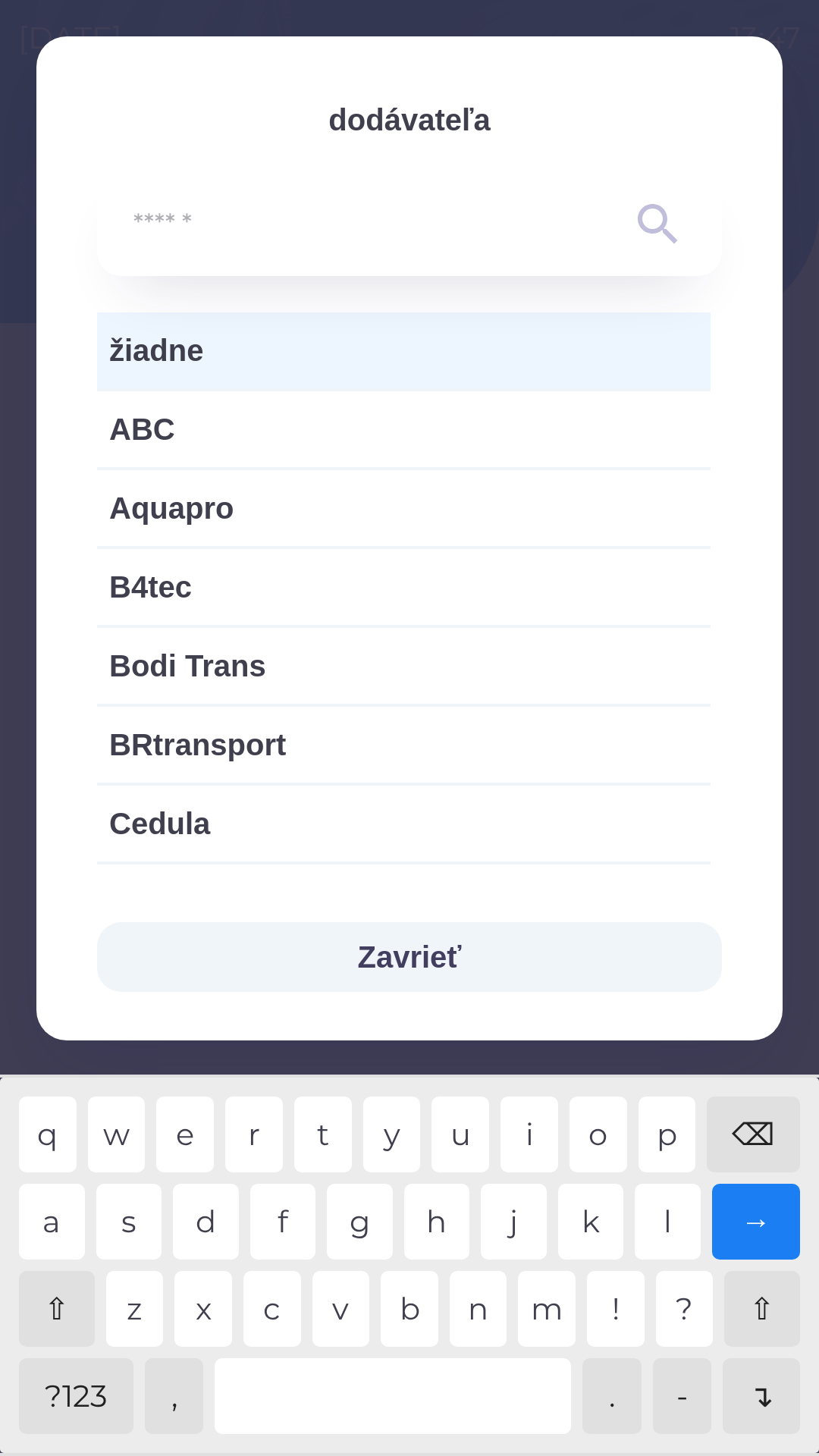
click at [195, 363] on span "žiadne" at bounding box center [403, 350] width 589 height 46
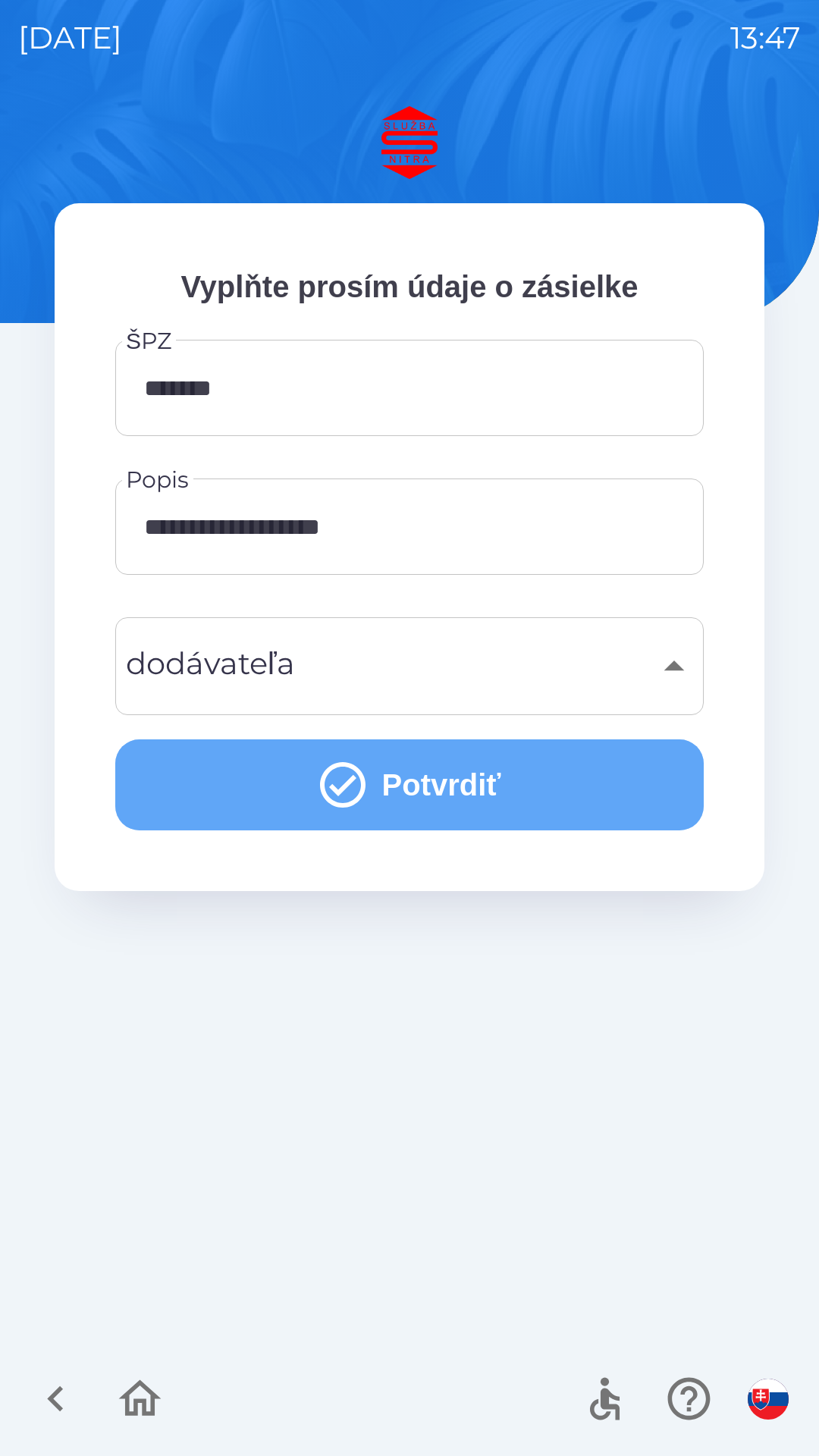
click at [443, 792] on button "Potvrdiť" at bounding box center [410, 784] width 588 height 91
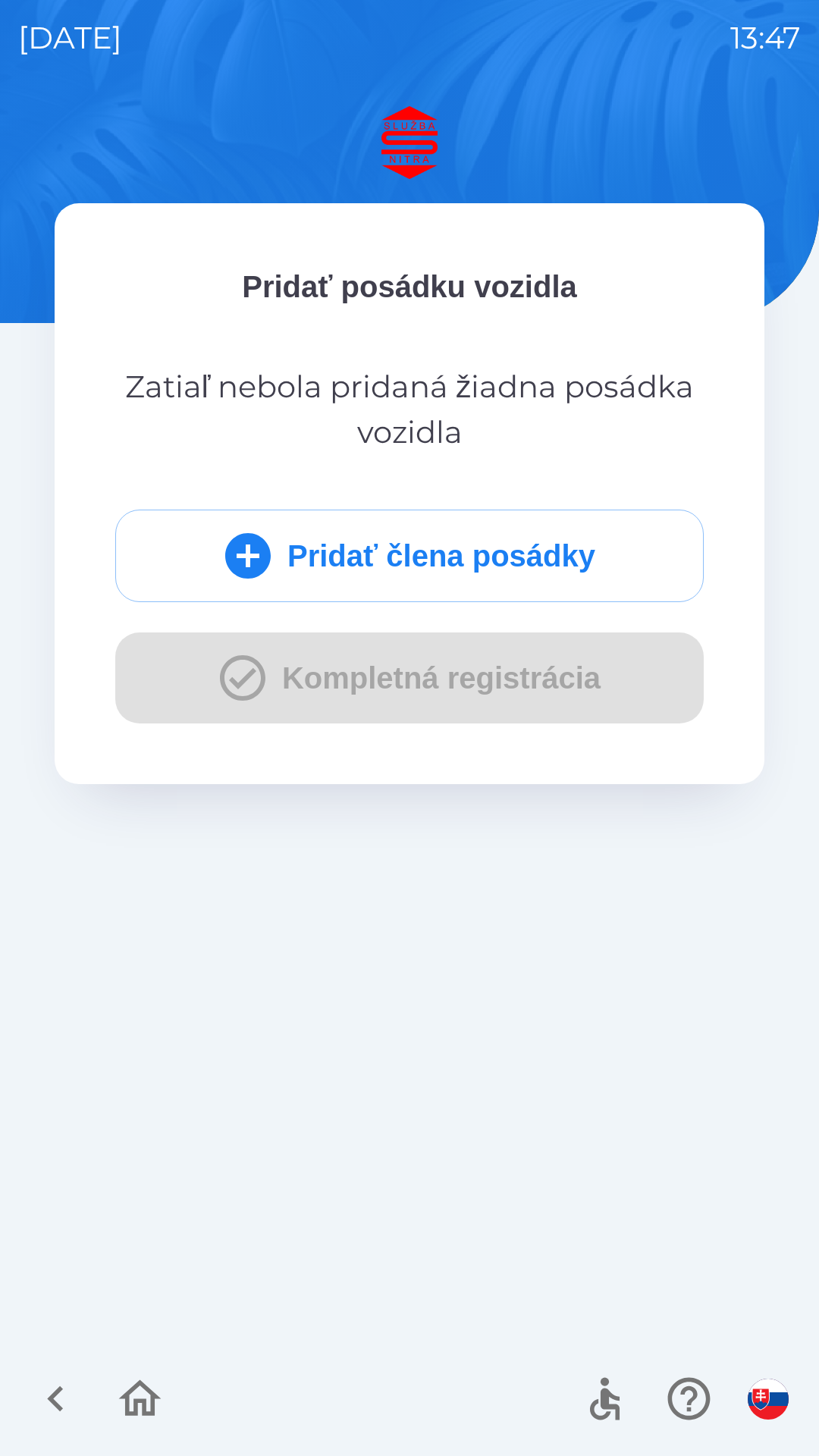
click at [413, 560] on button "Pridať člena posádky" at bounding box center [410, 556] width 588 height 92
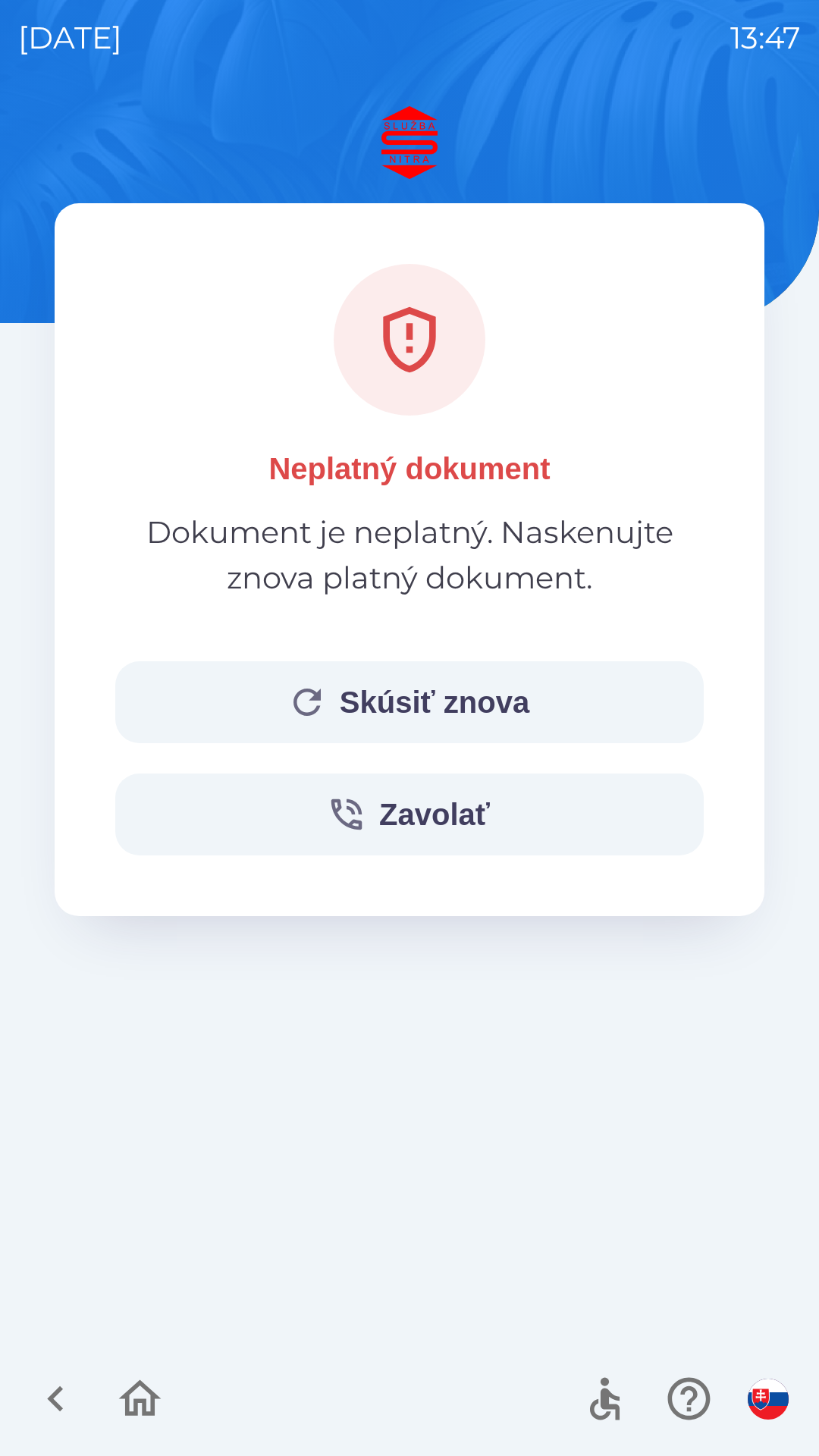
click at [457, 718] on button "Skúsiť znova" at bounding box center [410, 702] width 588 height 82
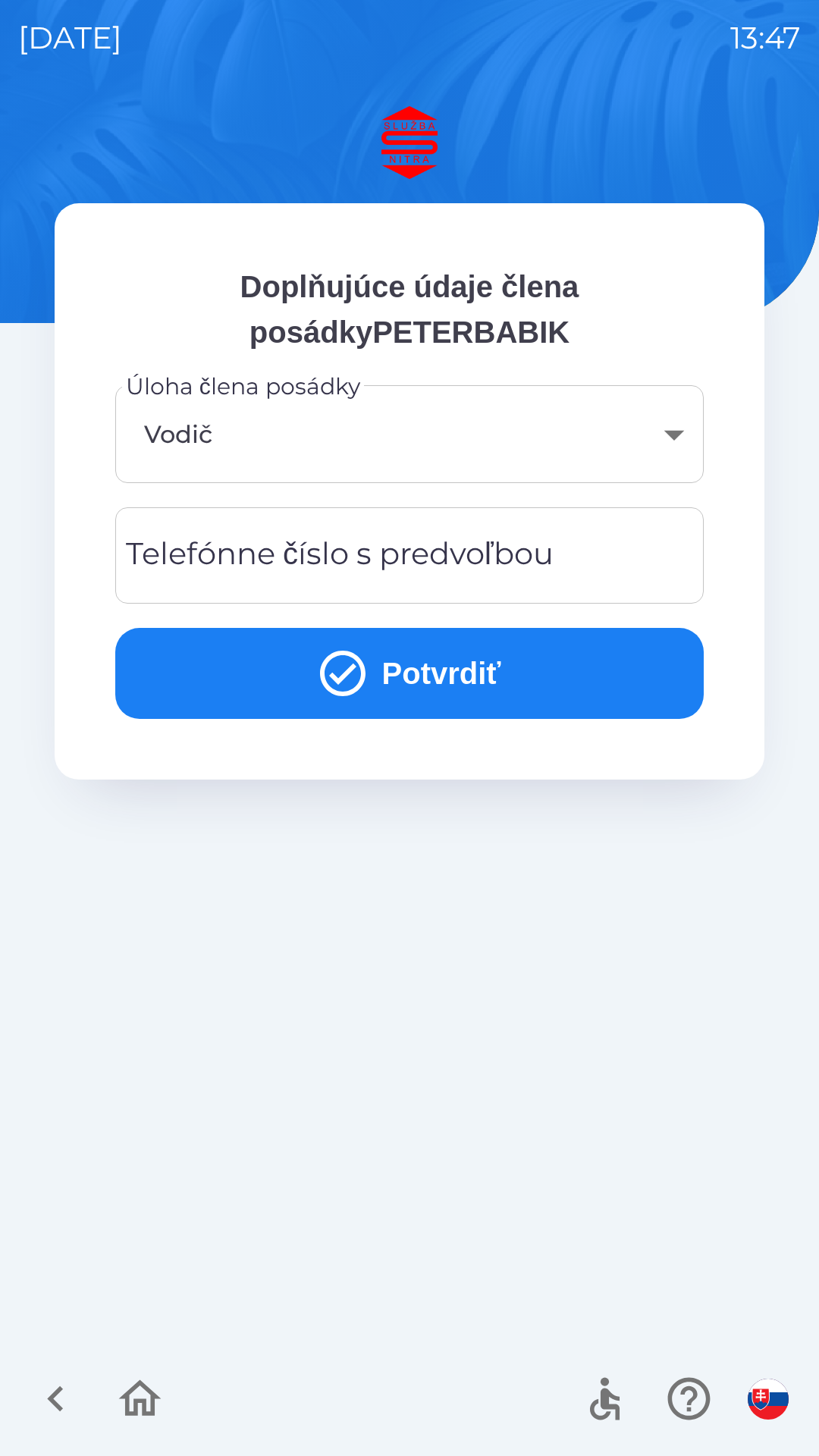
click at [356, 553] on div "Telefónne číslo s predvoľbou Telefónne číslo s predvoľbou" at bounding box center [410, 556] width 588 height 96
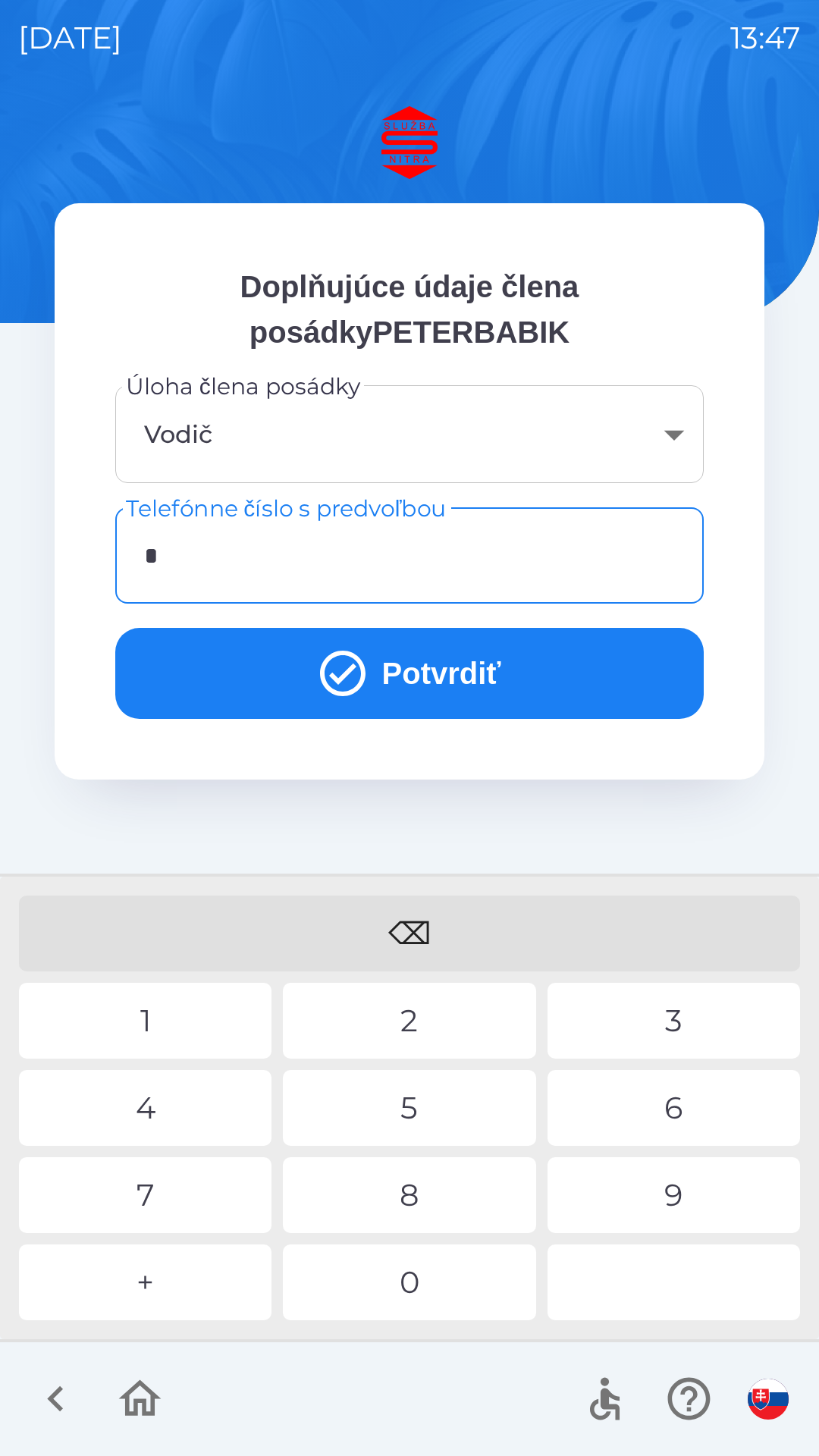
click at [164, 1280] on div "+" at bounding box center [145, 1282] width 252 height 76
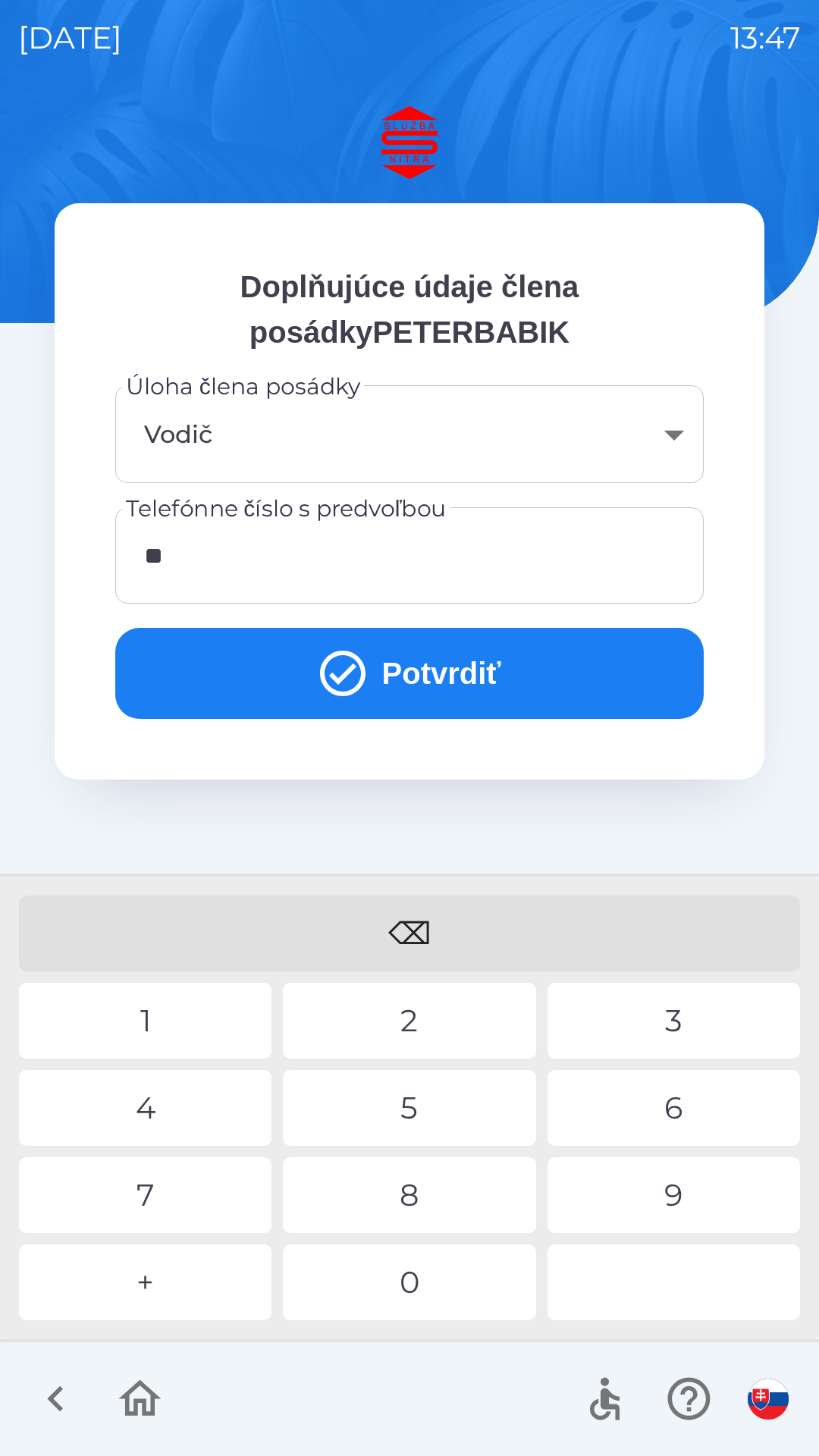
click at [164, 1095] on div "4" at bounding box center [145, 1107] width 252 height 76
click at [143, 1018] on div "1" at bounding box center [145, 1020] width 252 height 76
click at [685, 1186] on div "9" at bounding box center [674, 1195] width 252 height 76
click at [417, 1281] on div "0" at bounding box center [409, 1282] width 252 height 76
click at [422, 1195] on div "8" at bounding box center [409, 1195] width 252 height 76
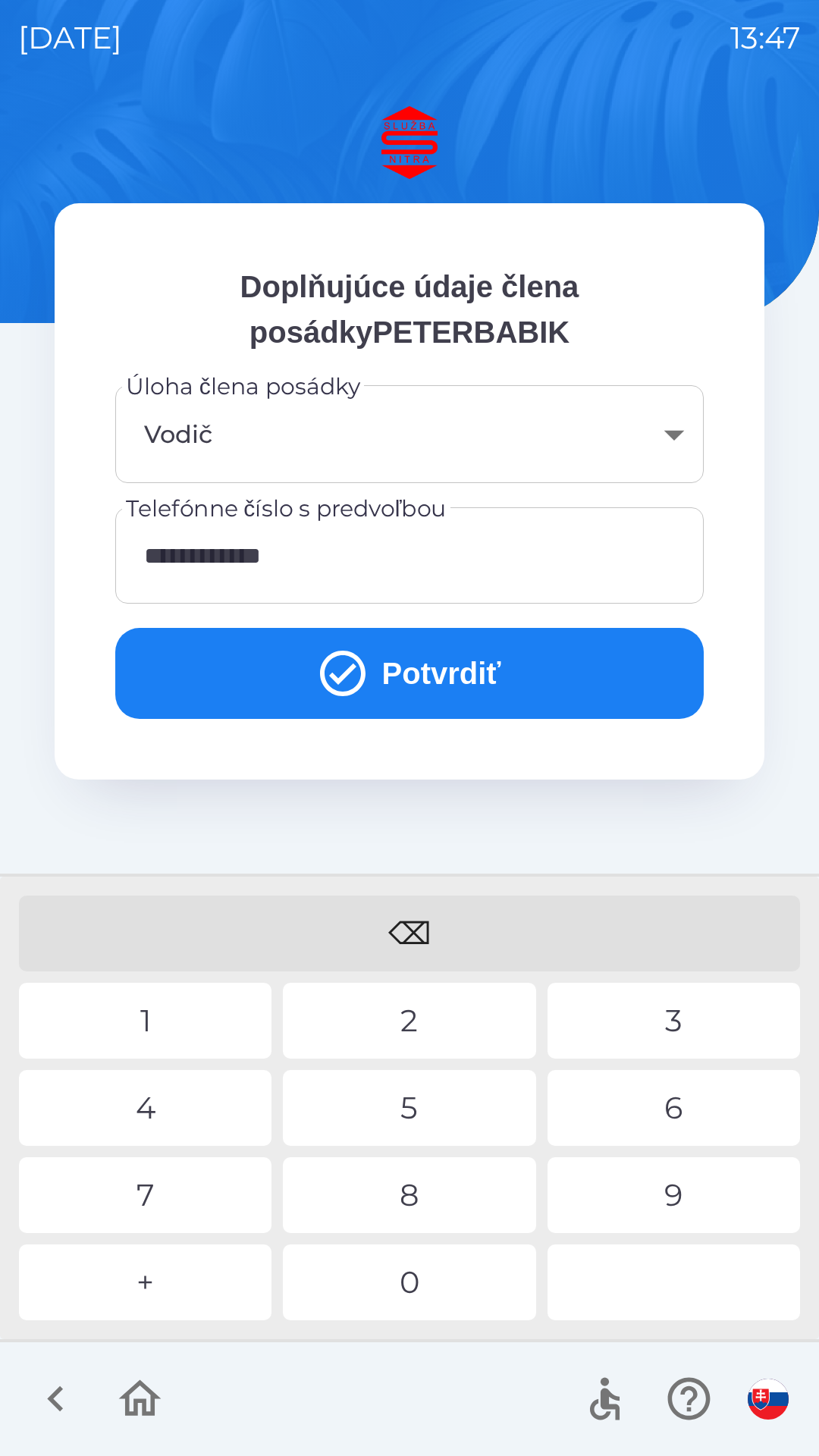
type input "**********"
click at [426, 1272] on div "0" at bounding box center [409, 1282] width 252 height 76
click at [451, 659] on button "Potvrdiť" at bounding box center [410, 673] width 588 height 91
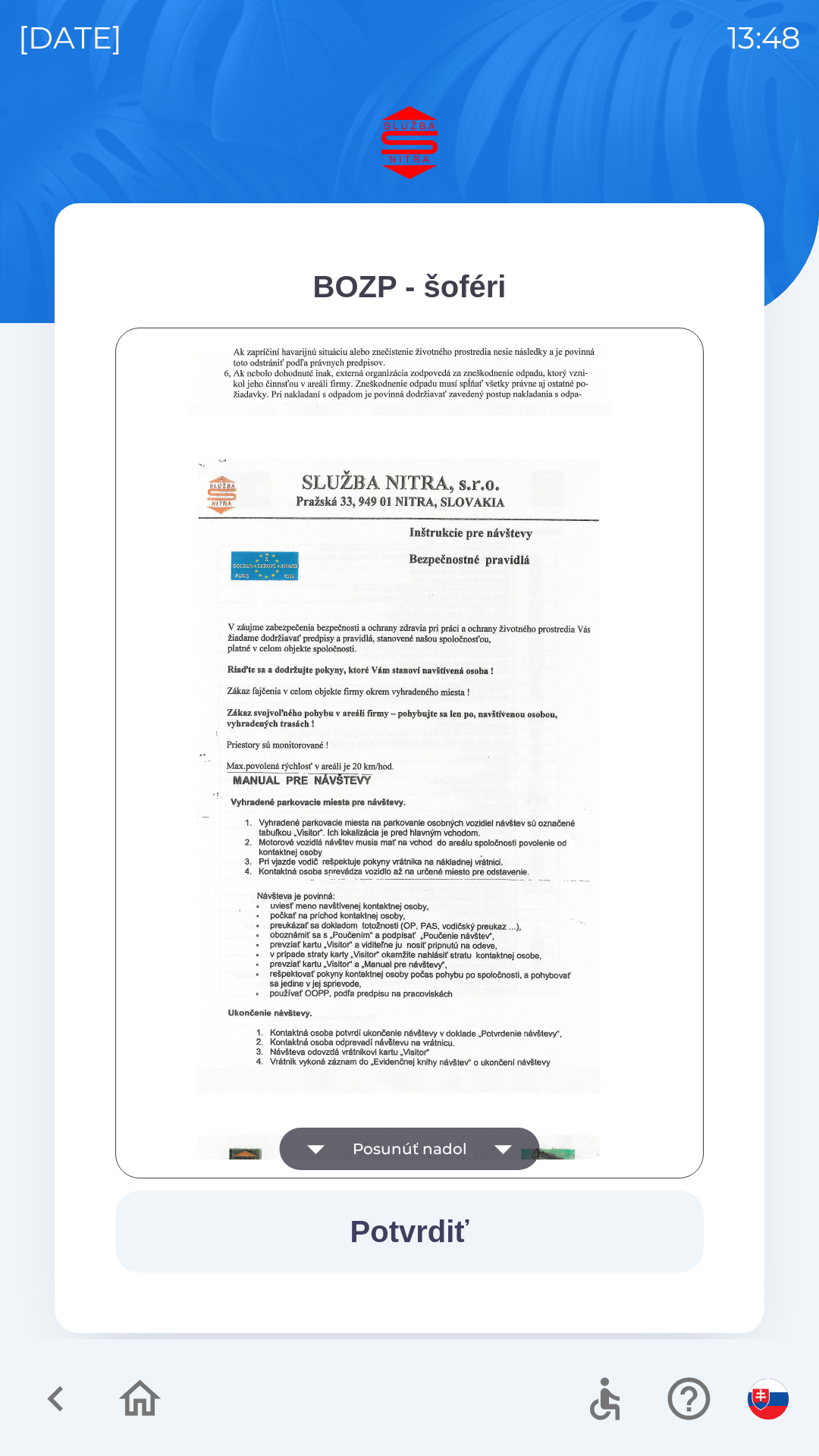
scroll to position [579, 0]
click at [430, 1230] on button "Potvrdiť" at bounding box center [410, 1232] width 588 height 82
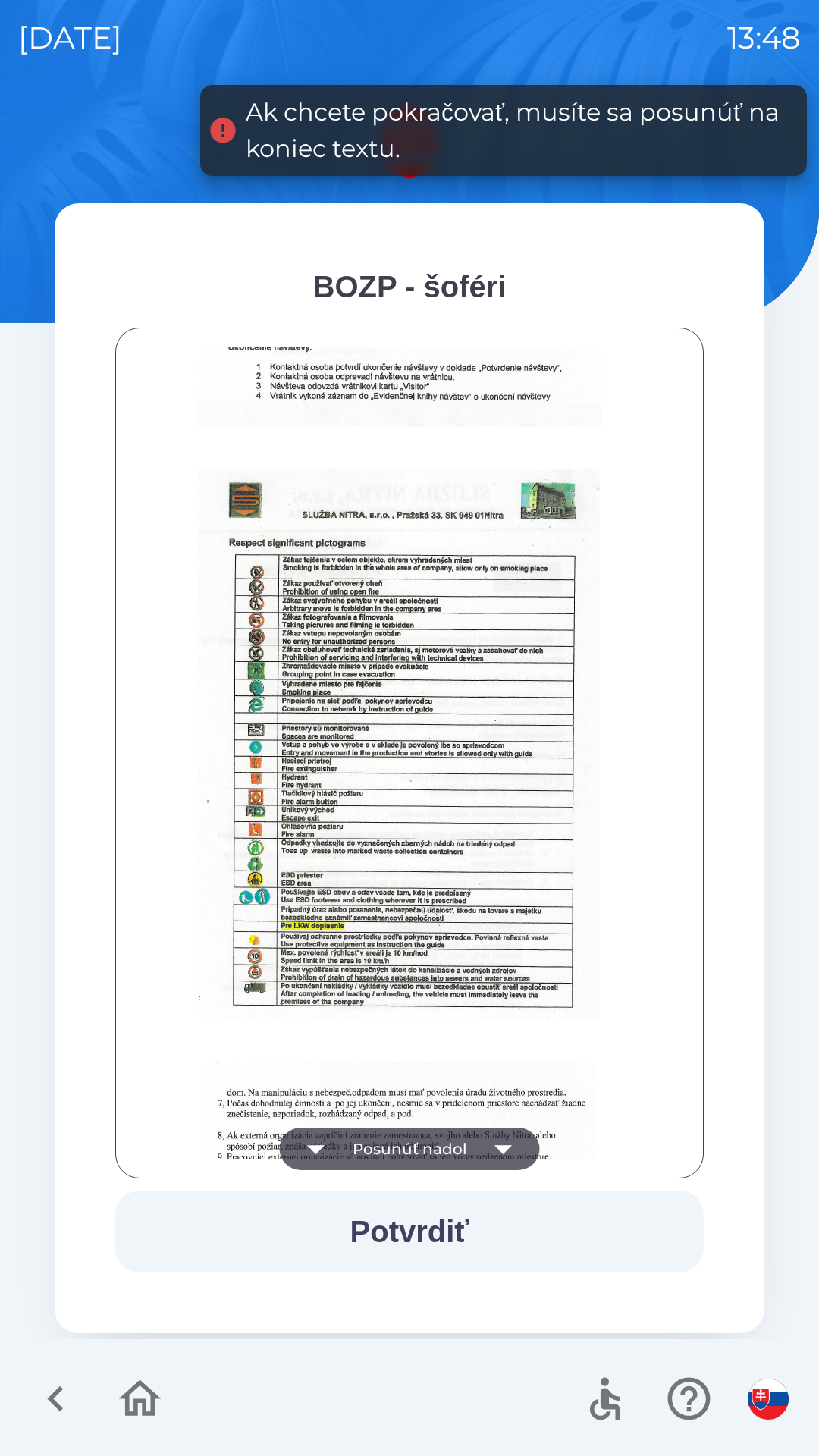
scroll to position [1699, 0]
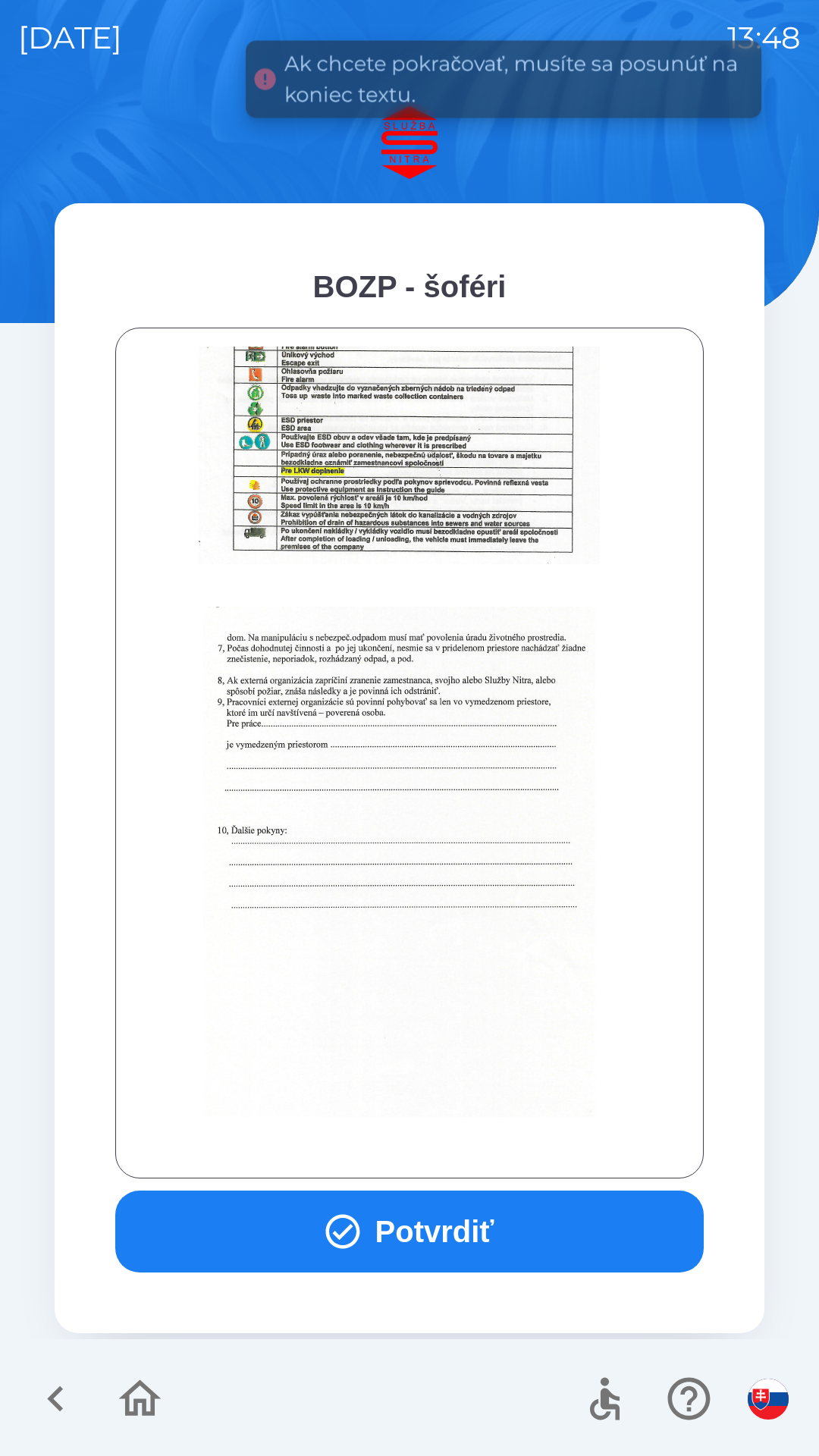
click at [464, 1235] on button "Potvrdiť" at bounding box center [410, 1232] width 588 height 82
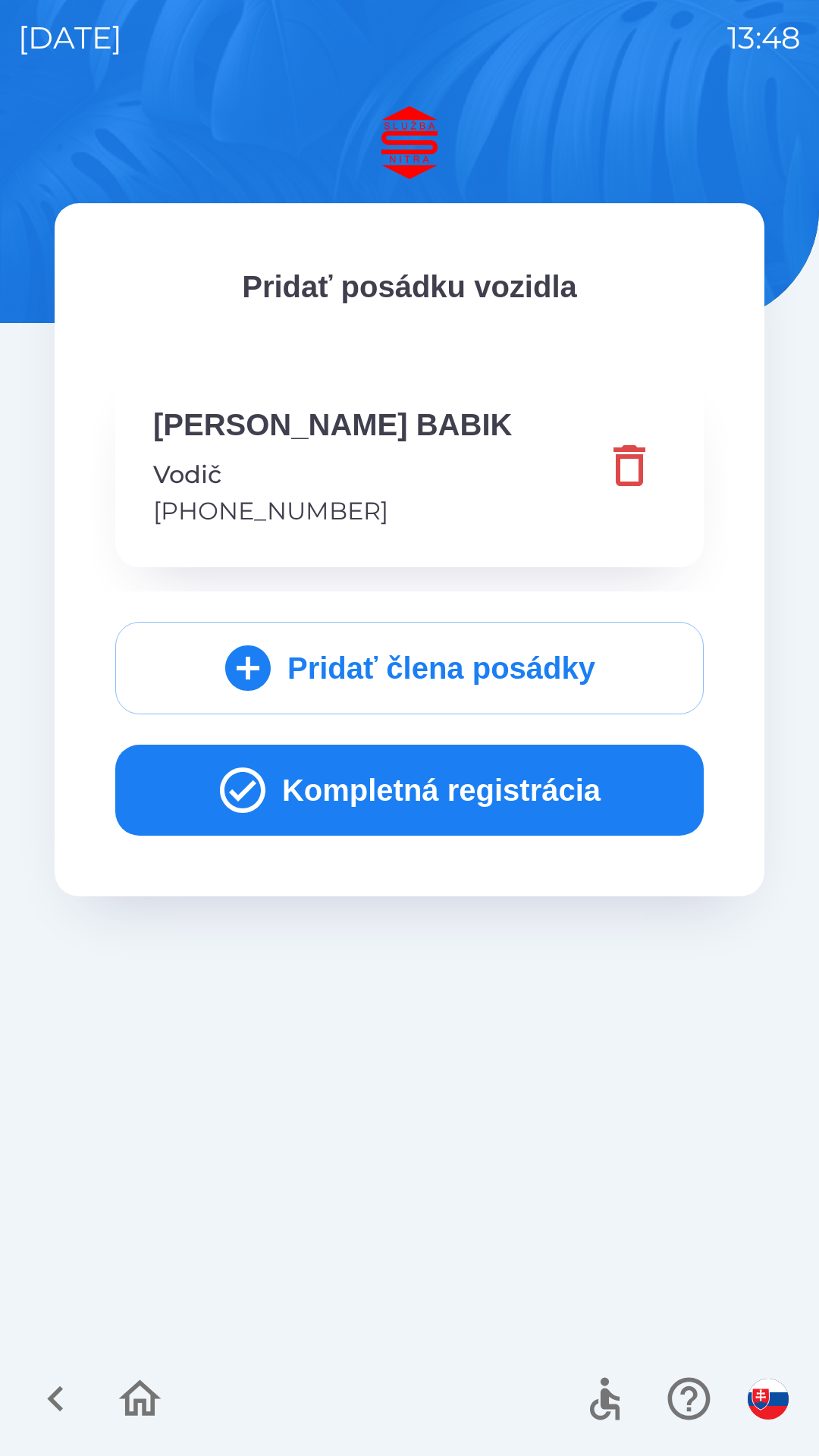
click at [486, 795] on button "Kompletná registrácia" at bounding box center [410, 790] width 588 height 91
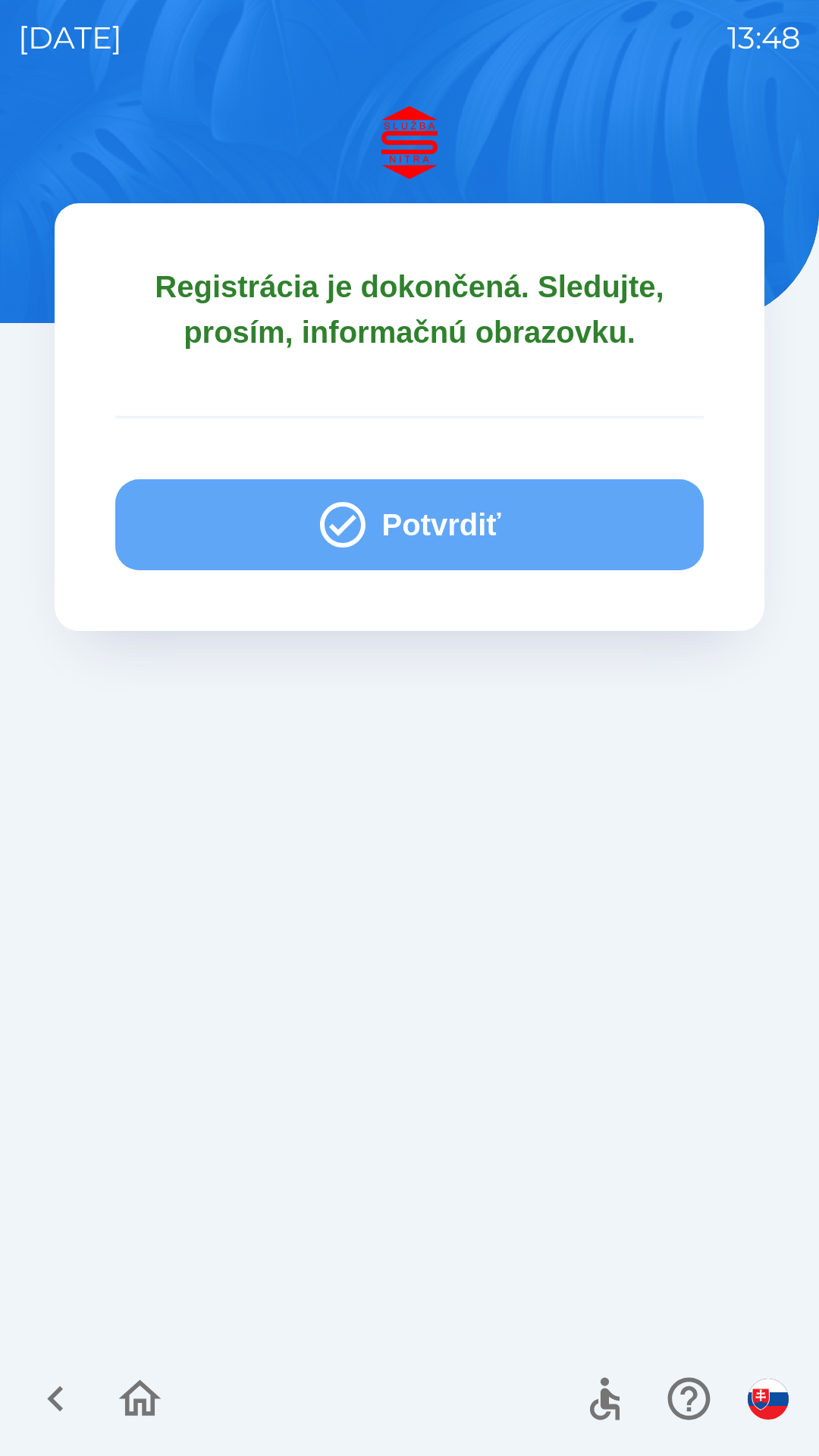
click at [419, 549] on button "Potvrdiť" at bounding box center [410, 524] width 588 height 91
